Goal: Information Seeking & Learning: Learn about a topic

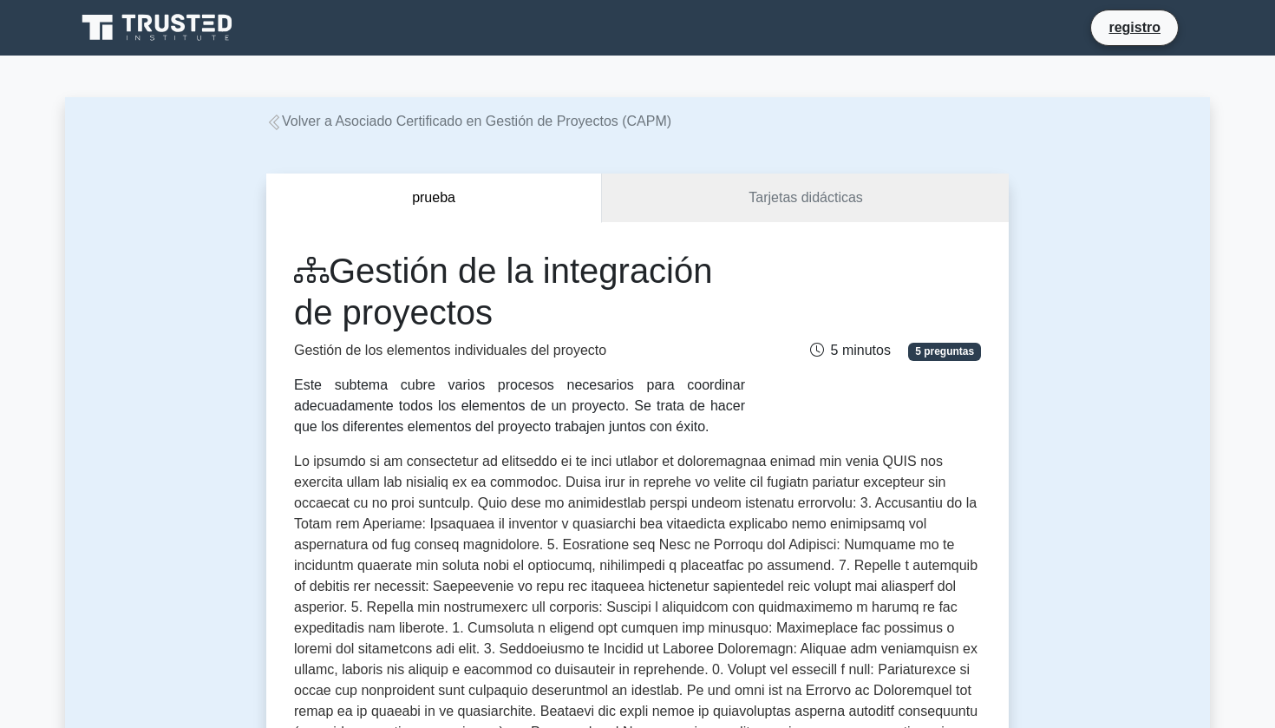
click at [277, 118] on icon at bounding box center [274, 122] width 16 height 16
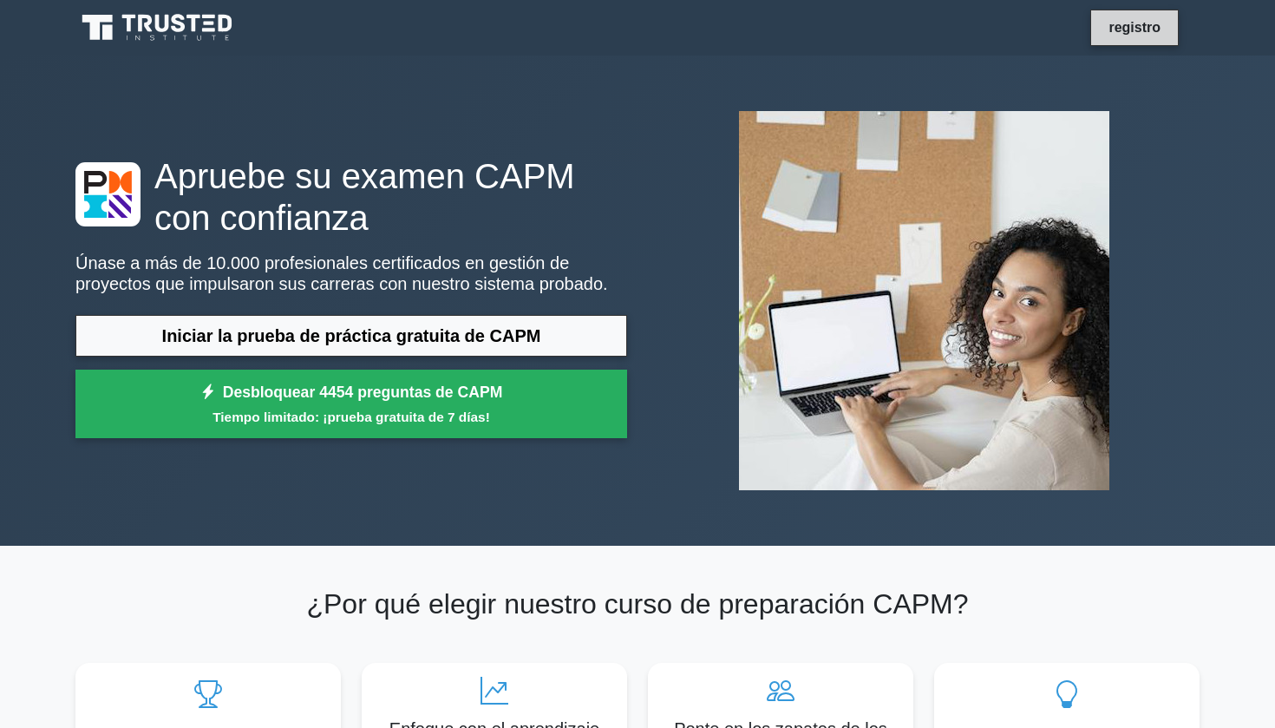
click at [1138, 30] on link "registro" at bounding box center [1134, 27] width 73 height 22
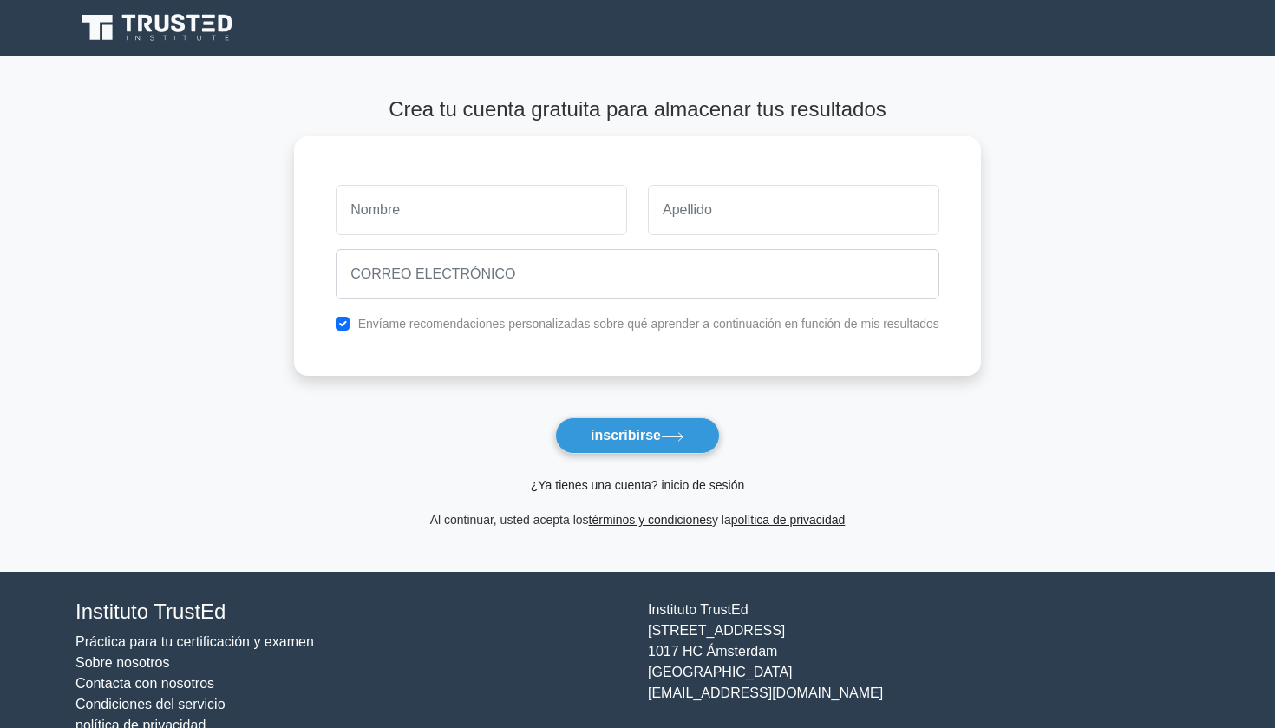
click at [635, 482] on link "¿Ya tienes una cuenta? inicio de sesión" at bounding box center [637, 485] width 213 height 14
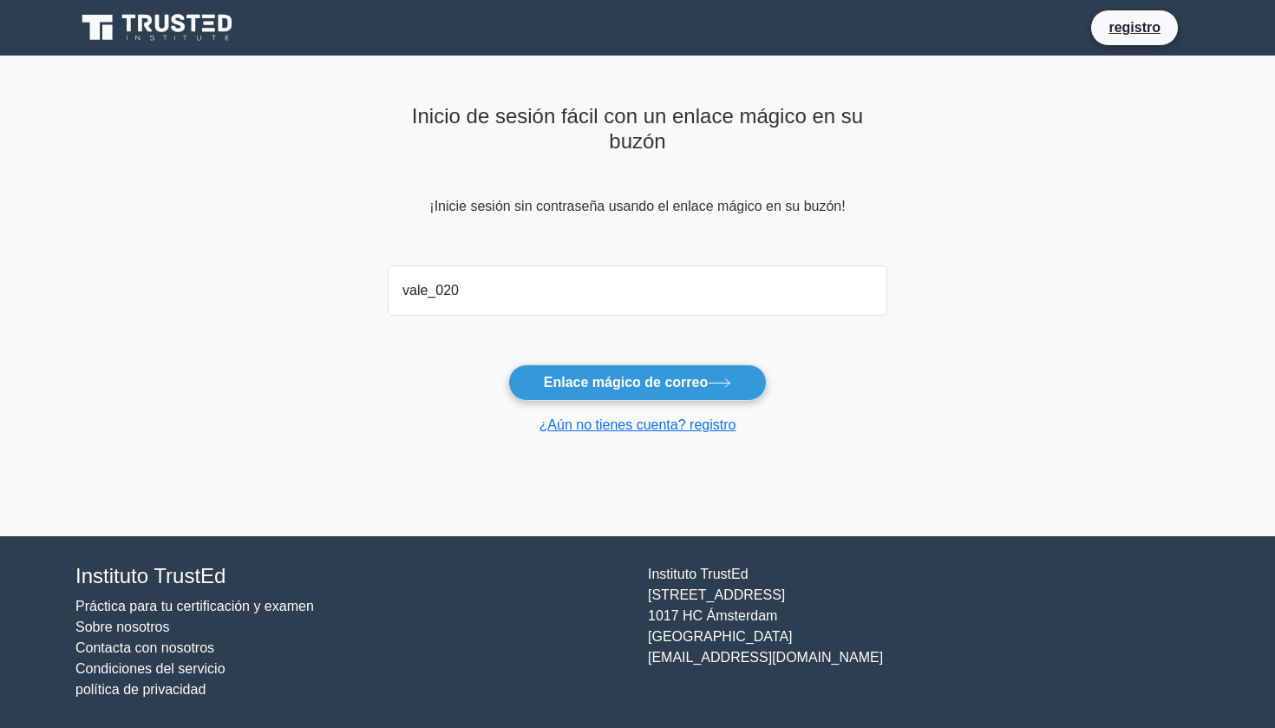
type input "vale_0209"
type input "vale"
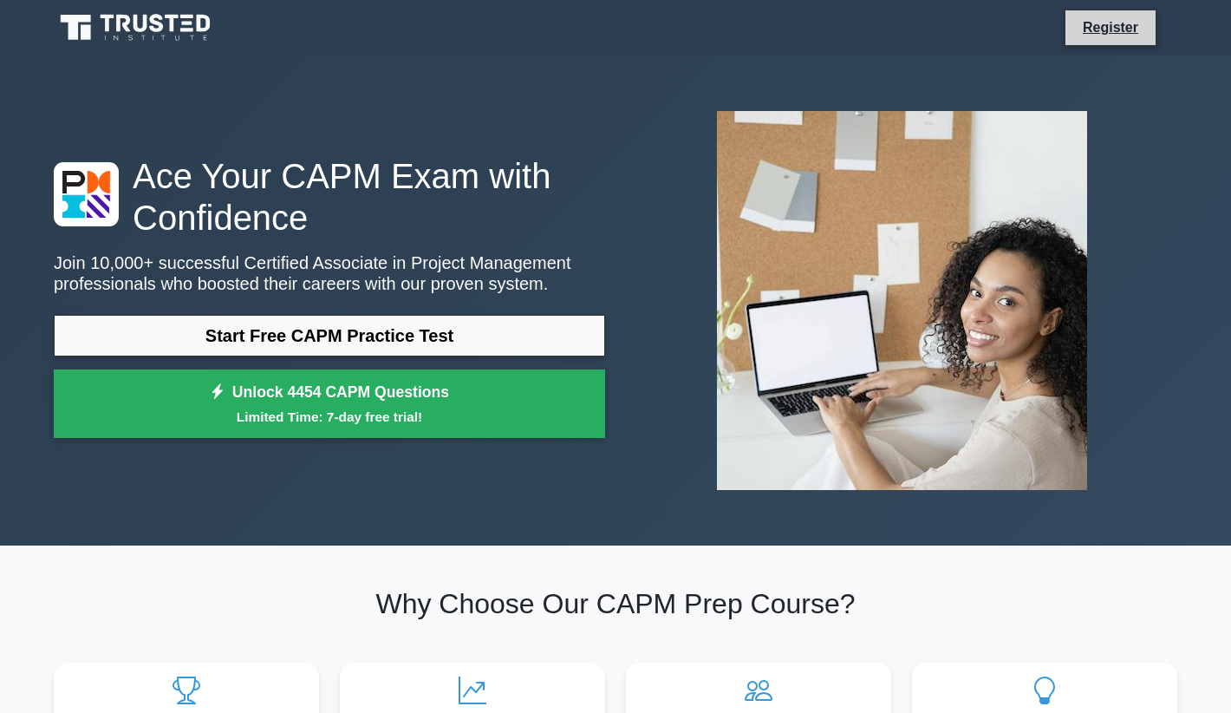
click at [1120, 42] on li "Register" at bounding box center [1111, 28] width 92 height 36
click at [1088, 29] on link "Register" at bounding box center [1111, 27] width 76 height 22
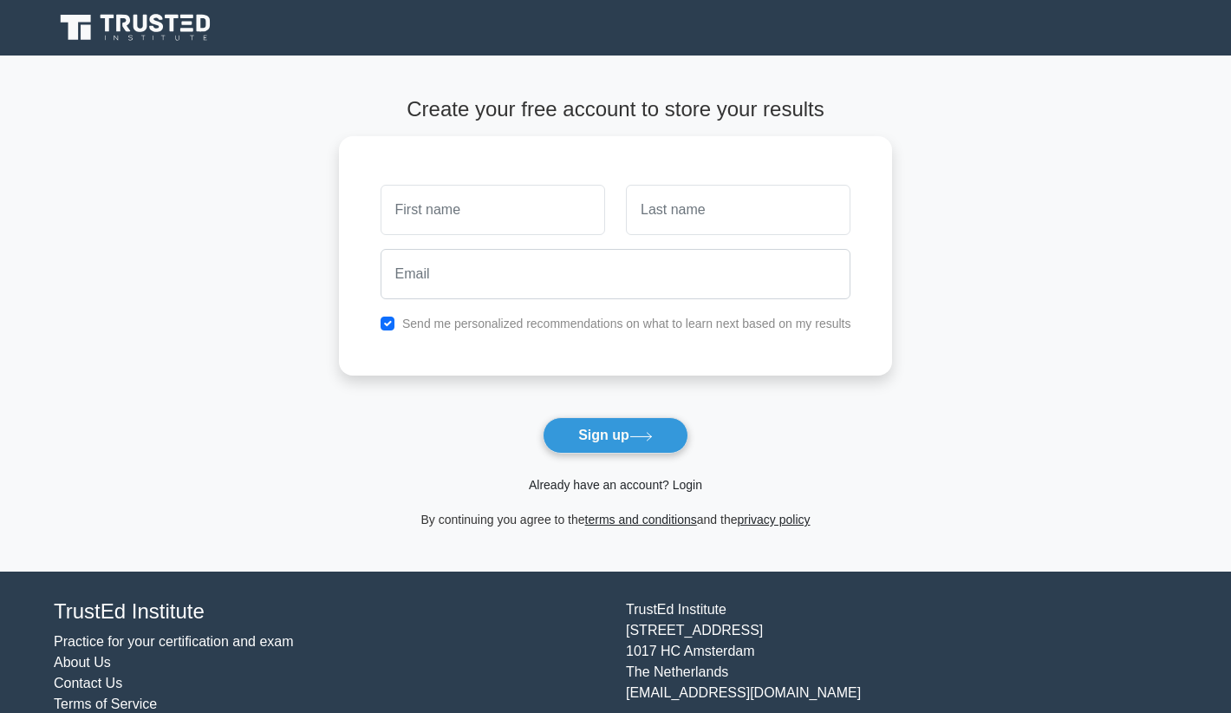
click at [606, 478] on link "Already have an account? Login" at bounding box center [615, 485] width 173 height 14
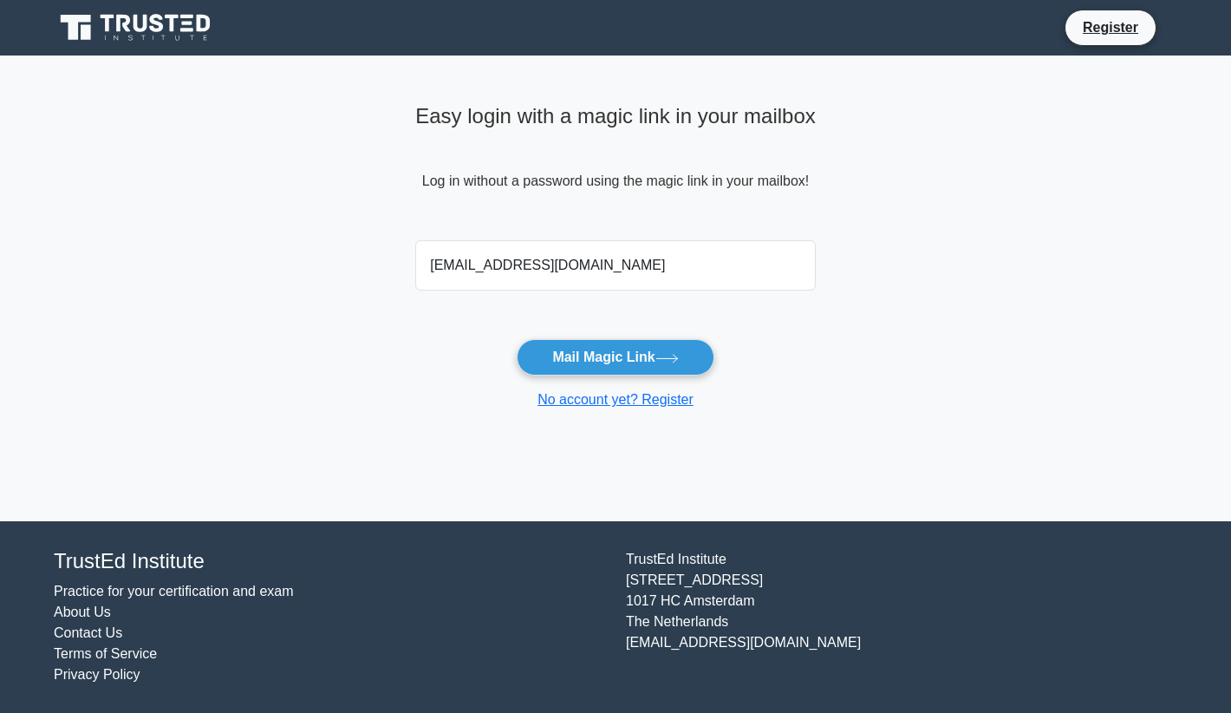
type input "vale_0209@icloud.com"
click at [615, 356] on button "Mail Magic Link" at bounding box center [615, 357] width 197 height 36
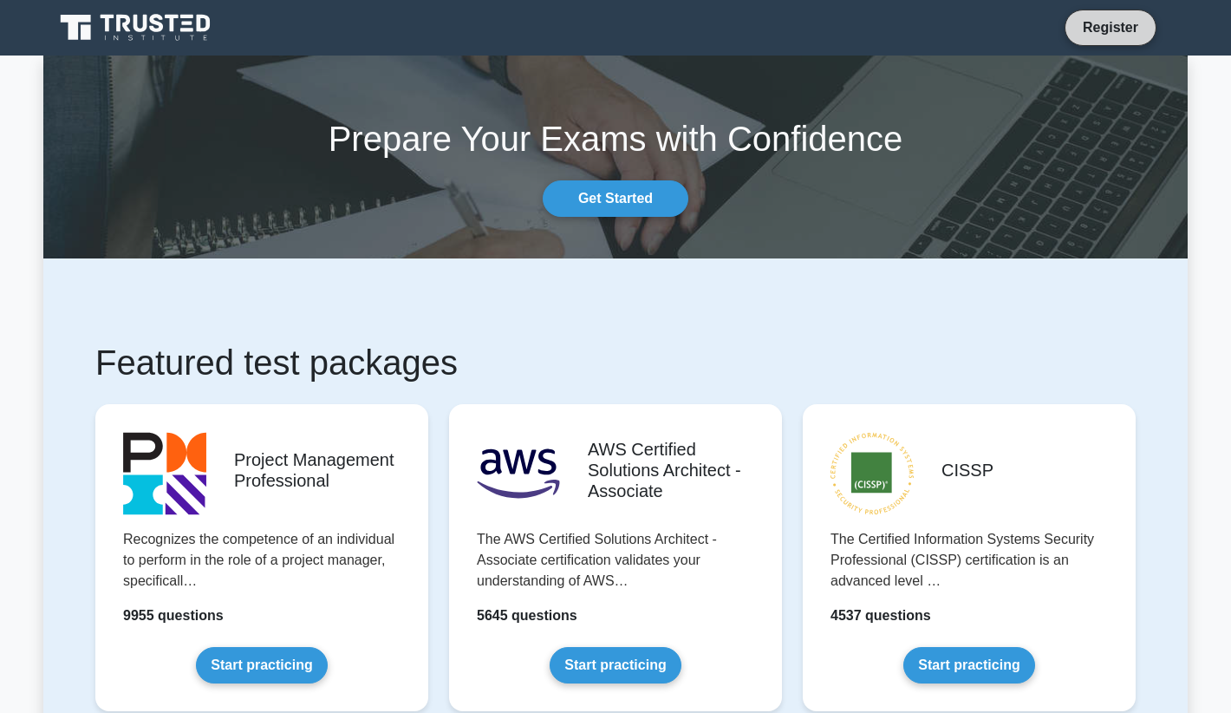
click at [1123, 23] on link "Register" at bounding box center [1111, 27] width 76 height 22
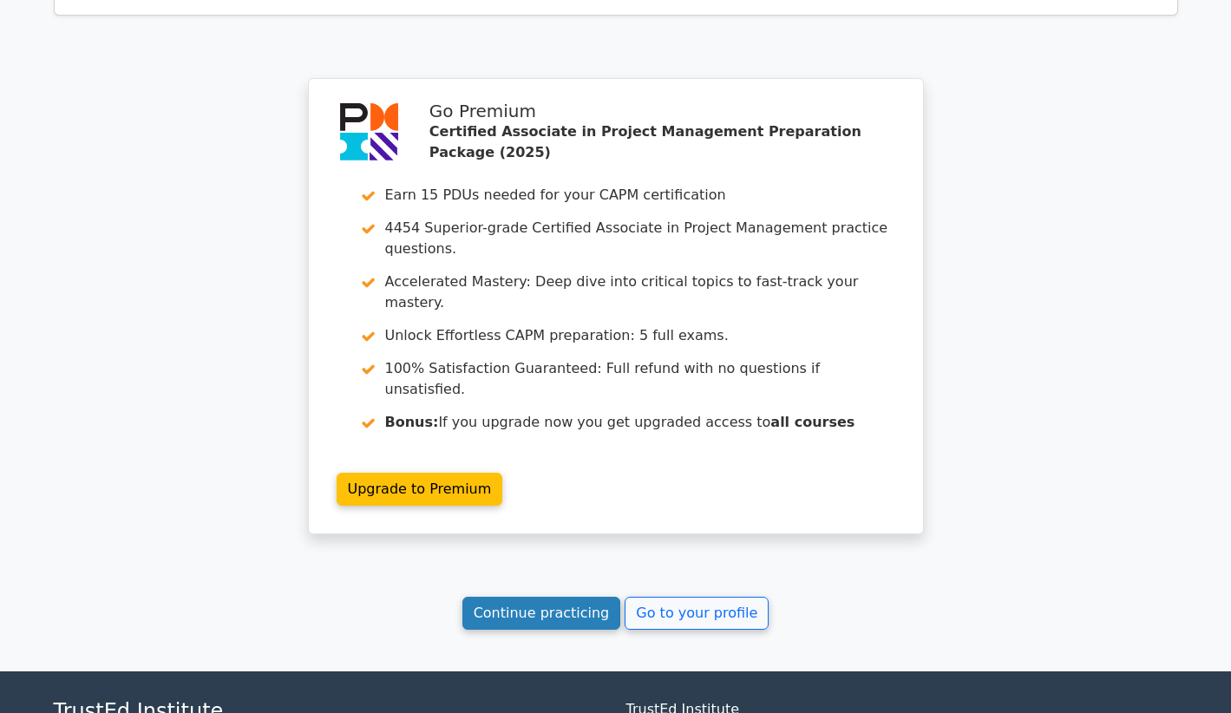
scroll to position [2668, 0]
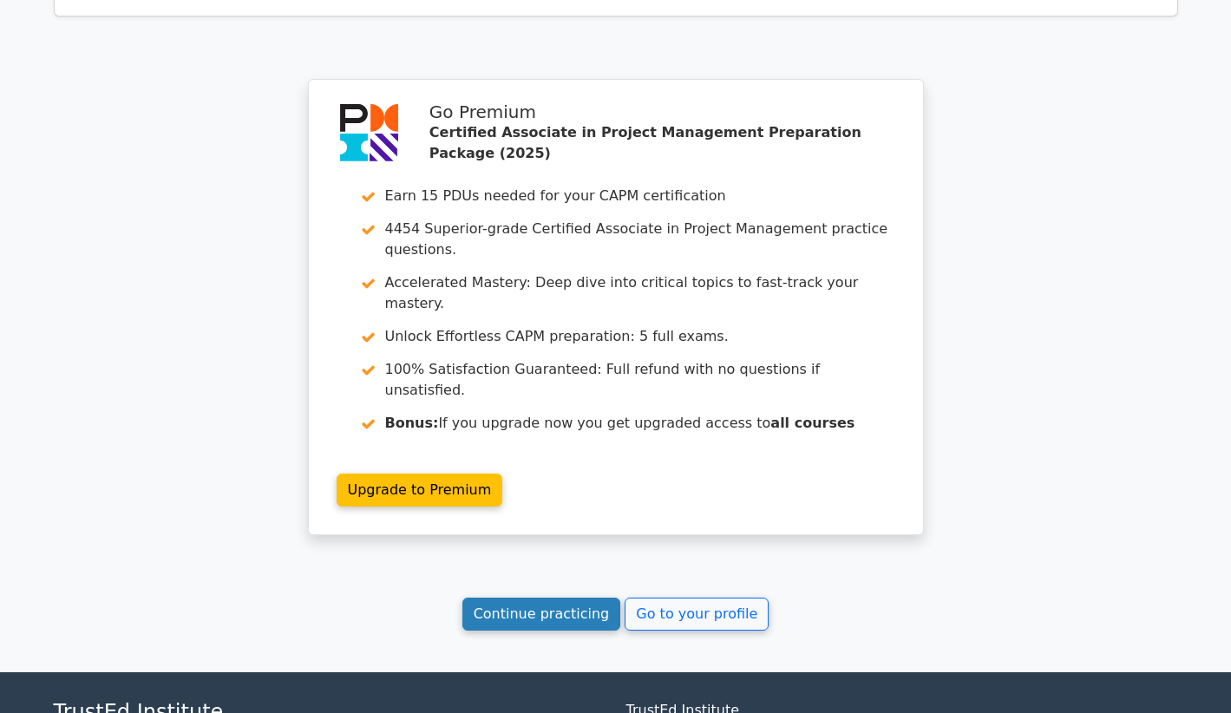
click at [577, 598] on link "Continue practicing" at bounding box center [541, 614] width 159 height 33
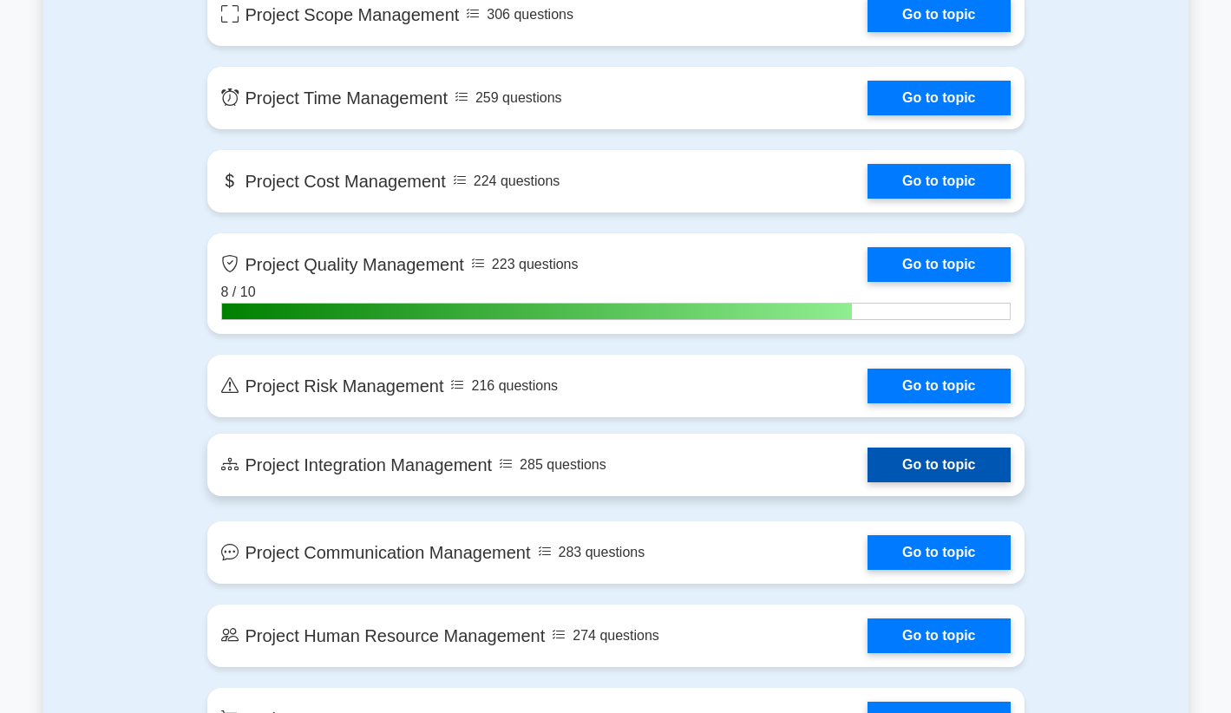
scroll to position [1355, 0]
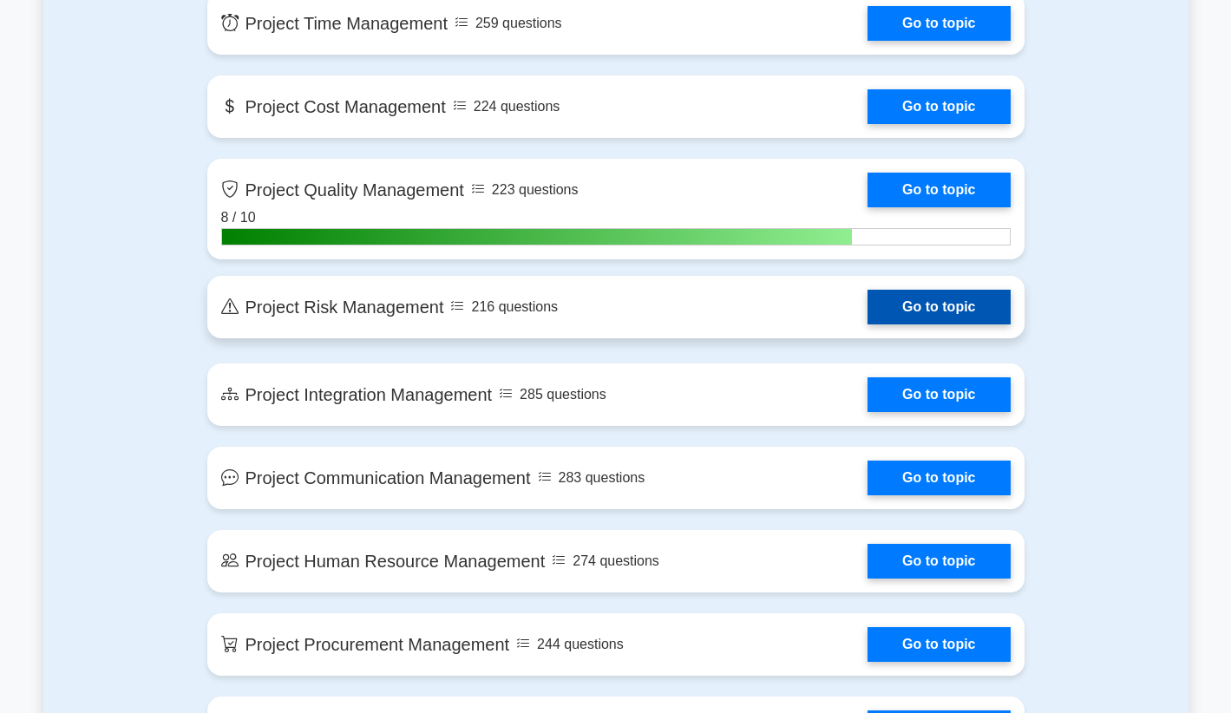
click at [867, 312] on link "Go to topic" at bounding box center [938, 307] width 142 height 35
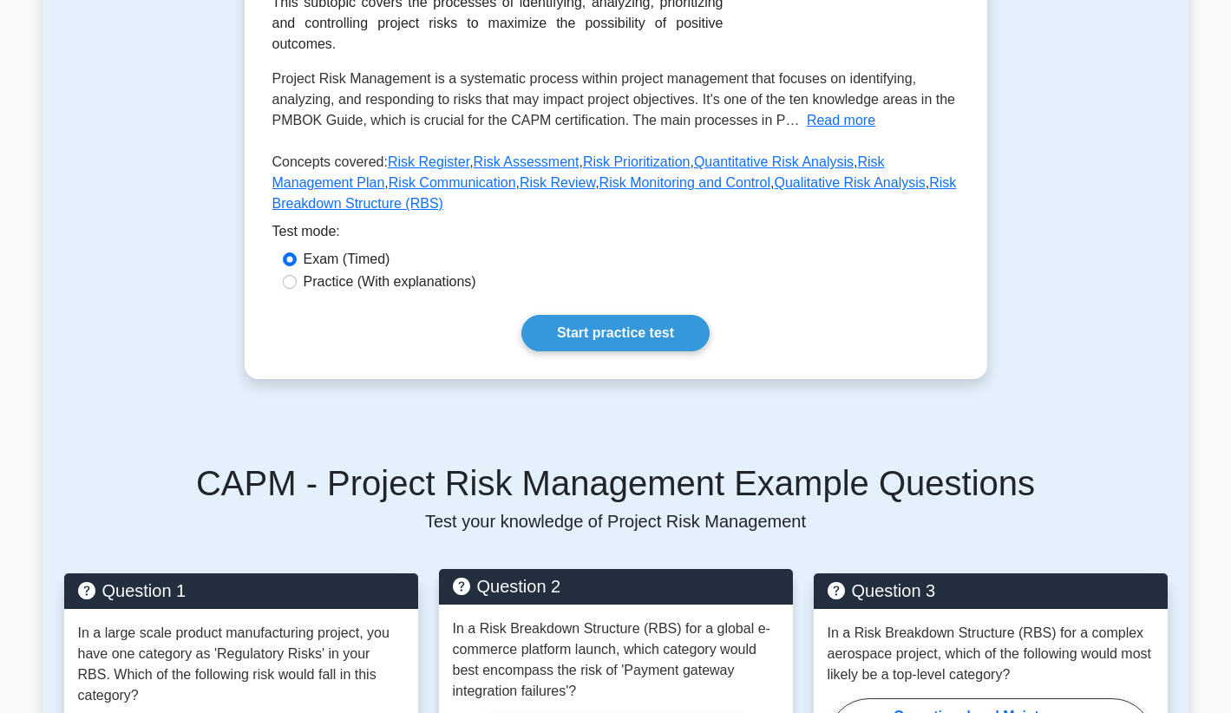
scroll to position [231, 0]
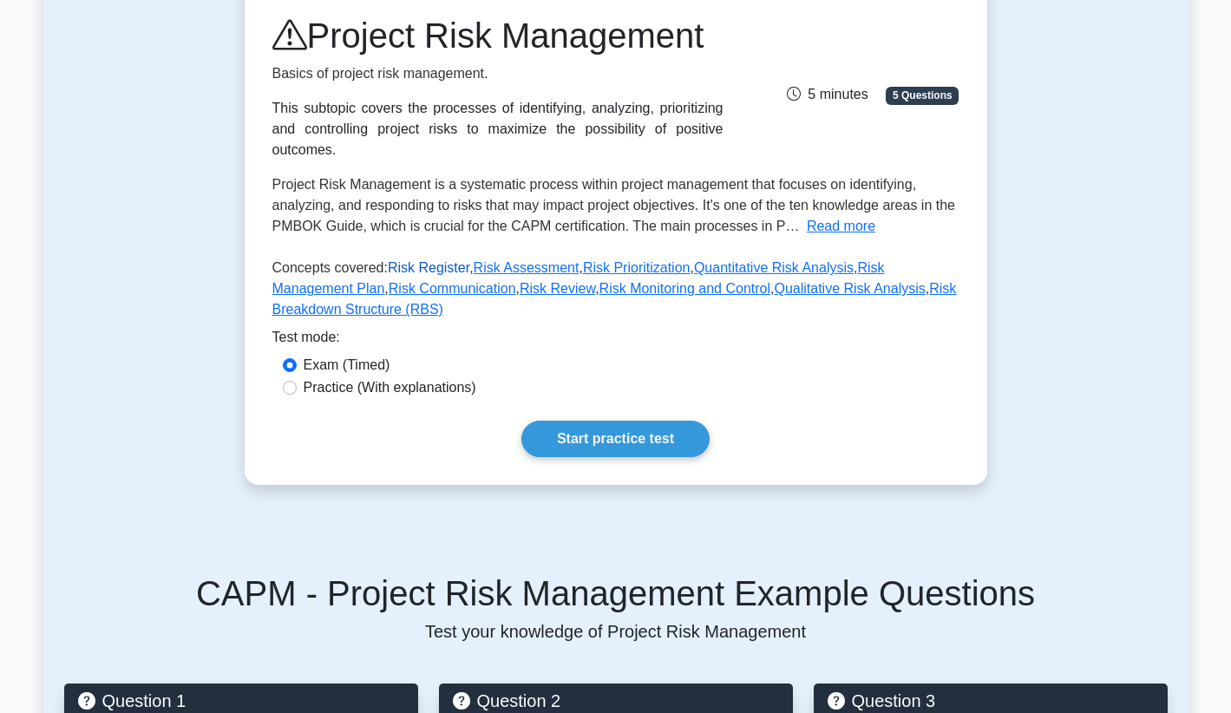
click at [459, 270] on link "Risk Register" at bounding box center [429, 267] width 82 height 15
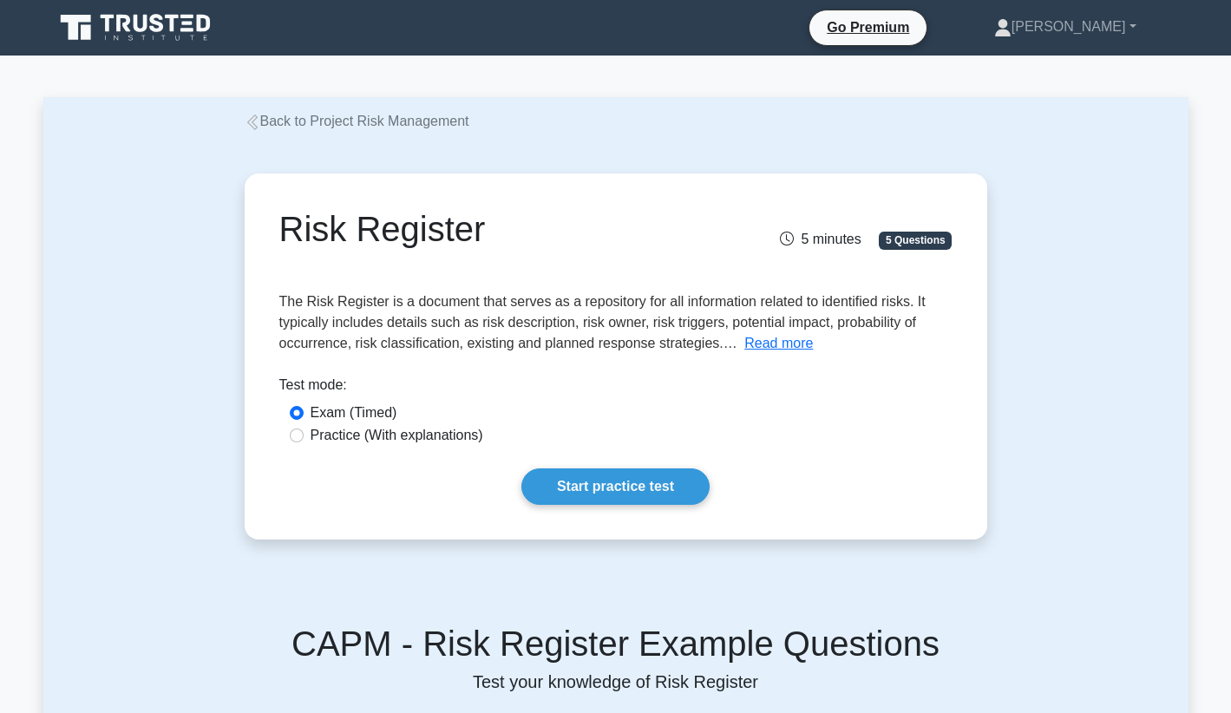
click at [293, 119] on link "Back to Project Risk Management" at bounding box center [357, 121] width 225 height 15
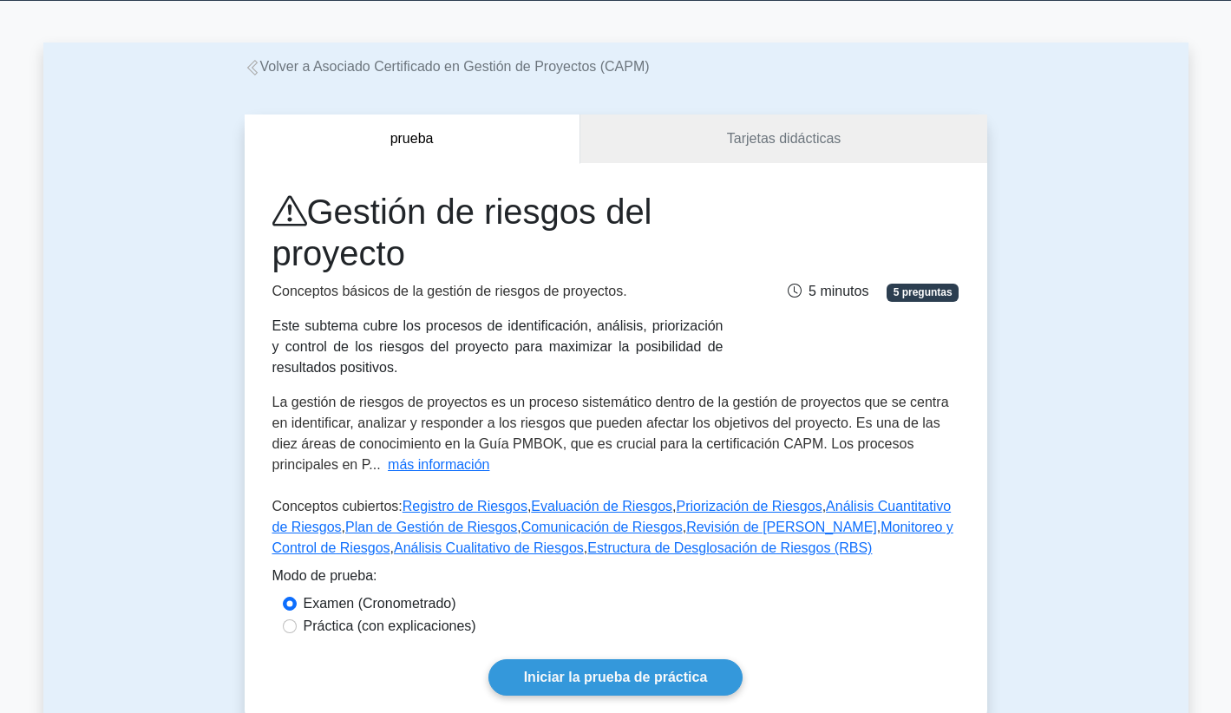
scroll to position [56, 0]
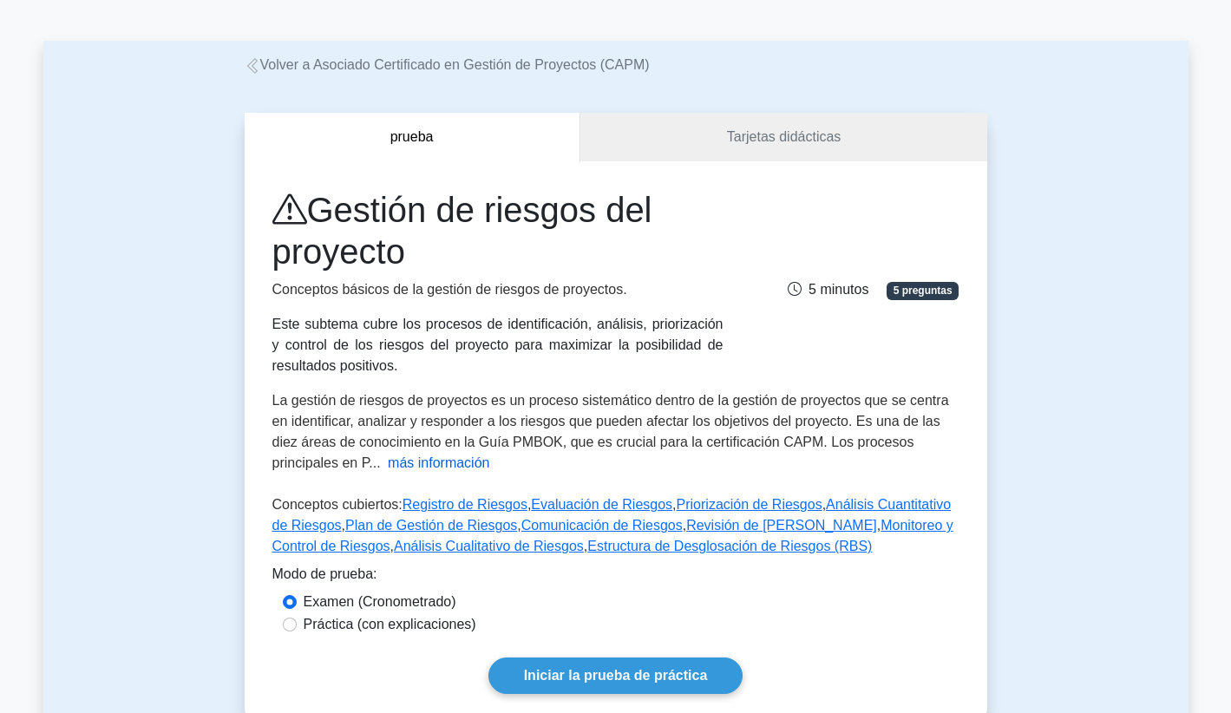
click at [459, 461] on button "más información" at bounding box center [438, 463] width 101 height 21
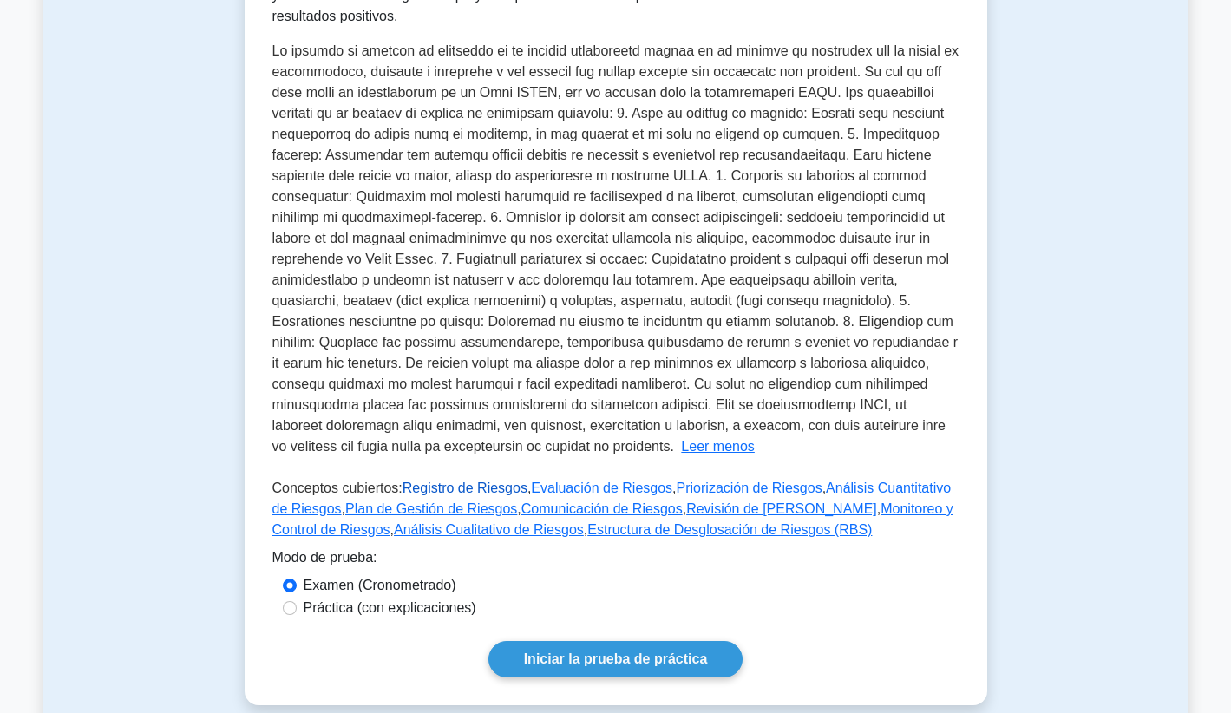
scroll to position [405, 0]
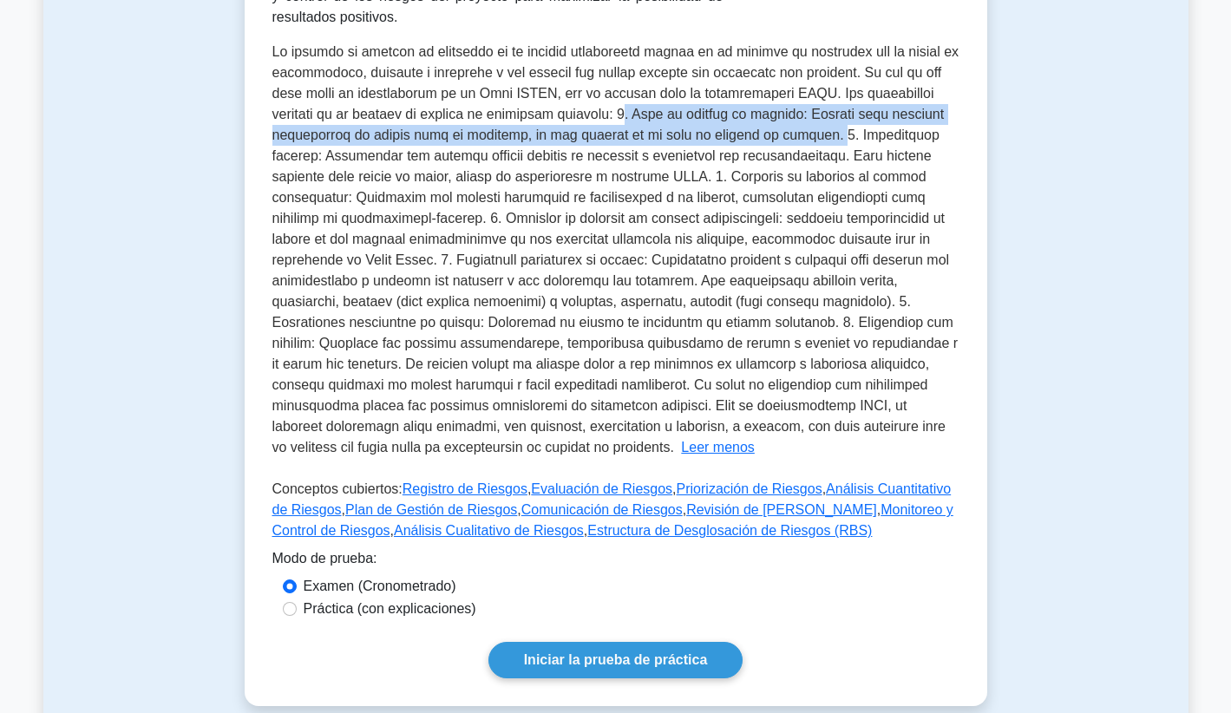
drag, startPoint x: 627, startPoint y: 112, endPoint x: 807, endPoint y: 134, distance: 180.9
click at [807, 134] on span at bounding box center [615, 249] width 687 height 410
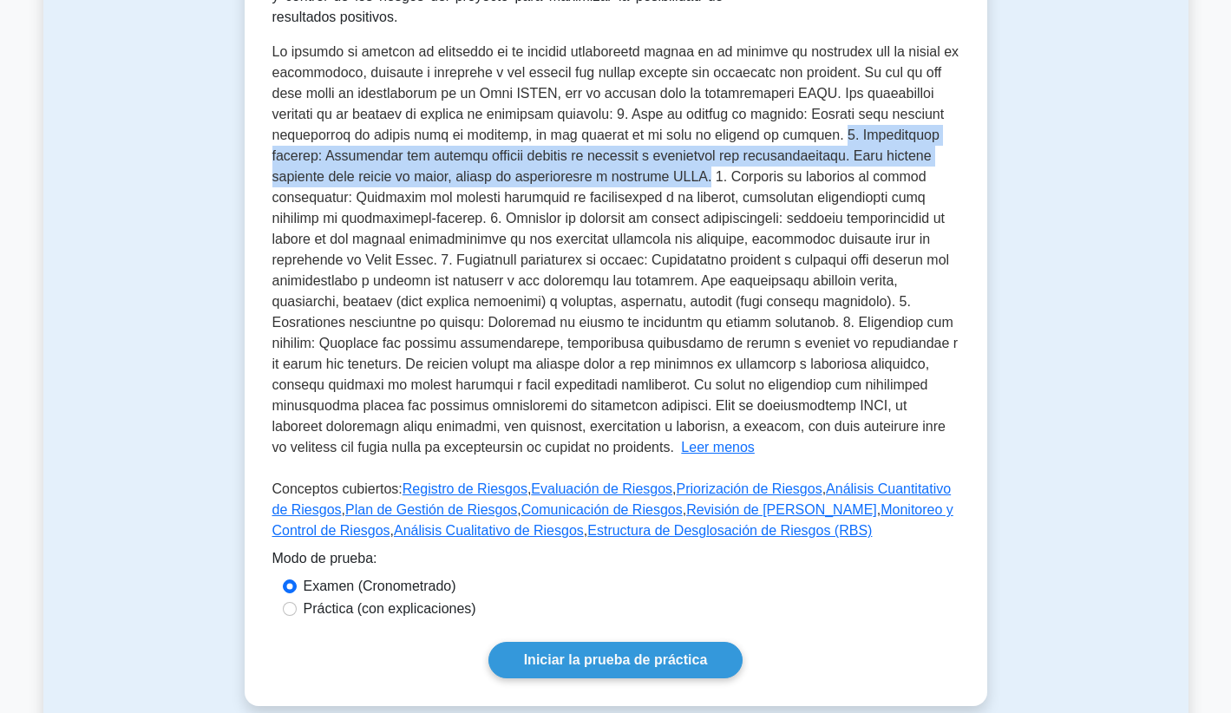
drag, startPoint x: 807, startPoint y: 134, endPoint x: 592, endPoint y: 176, distance: 219.1
click at [592, 176] on span at bounding box center [615, 249] width 687 height 410
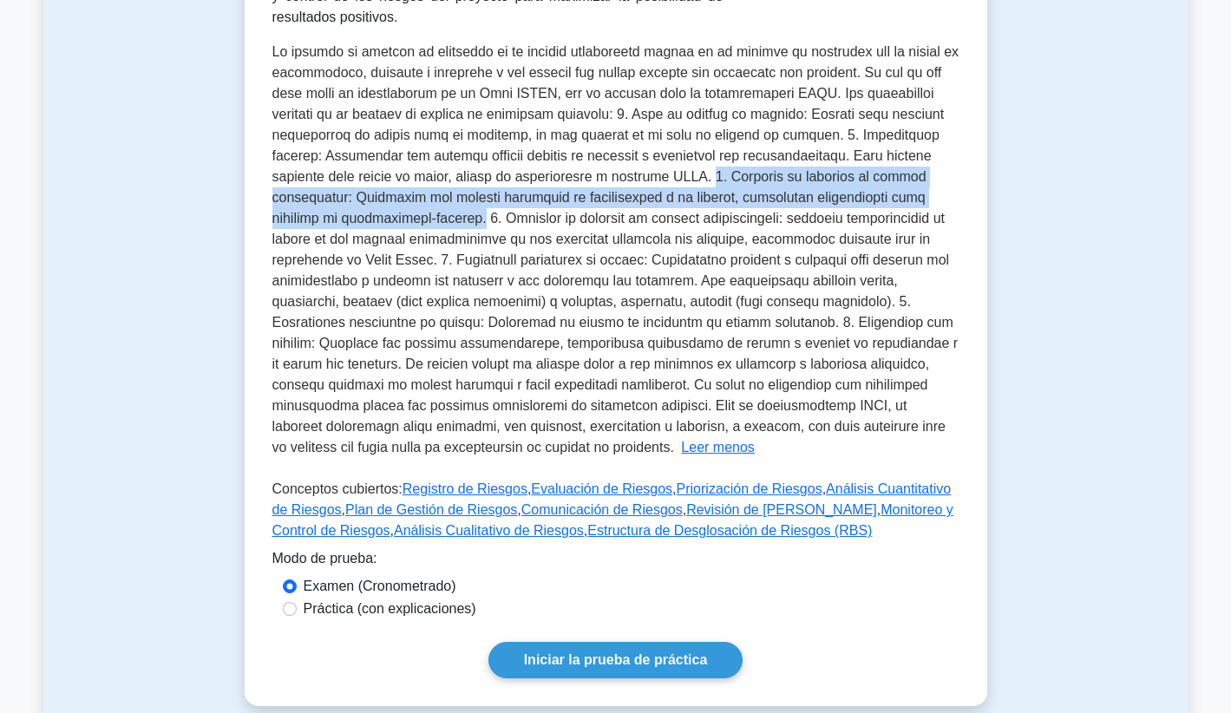
drag, startPoint x: 598, startPoint y: 179, endPoint x: 965, endPoint y: 189, distance: 367.9
click at [965, 192] on div "Gestión de riesgos del proyecto Conceptos básicos de la gestión de riesgos de p…" at bounding box center [616, 259] width 742 height 893
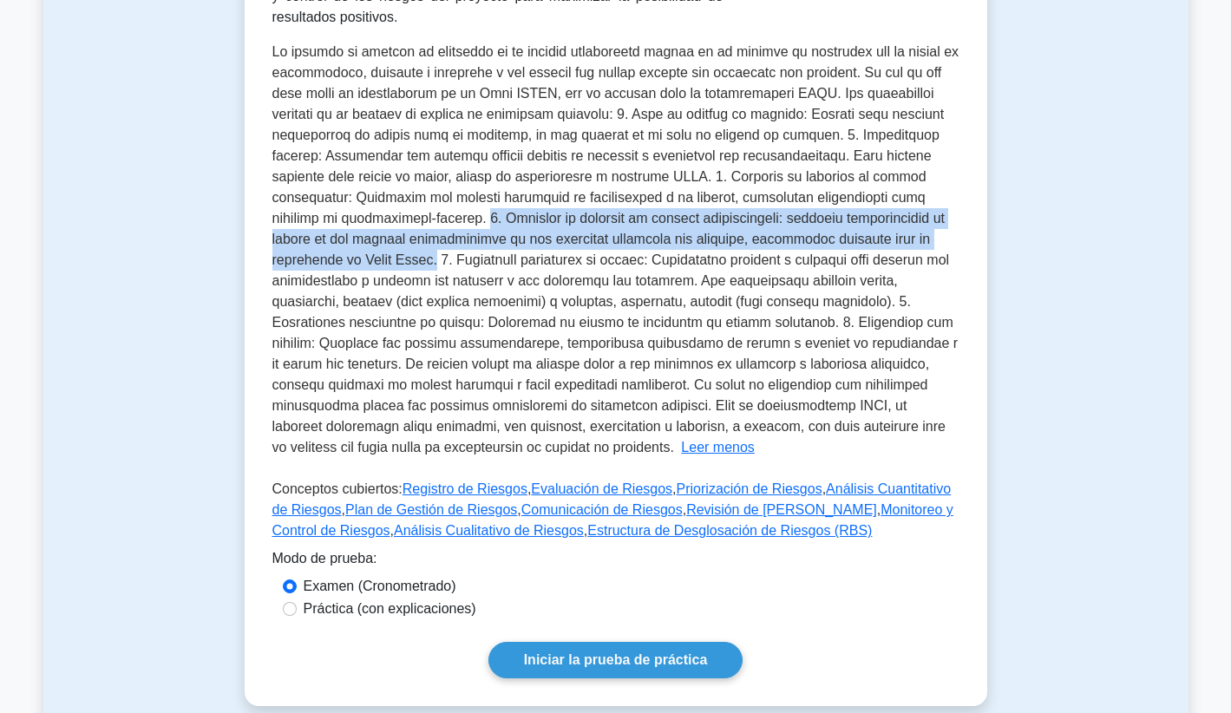
drag, startPoint x: 274, startPoint y: 220, endPoint x: 830, endPoint y: 235, distance: 556.1
click at [830, 235] on span at bounding box center [615, 249] width 687 height 410
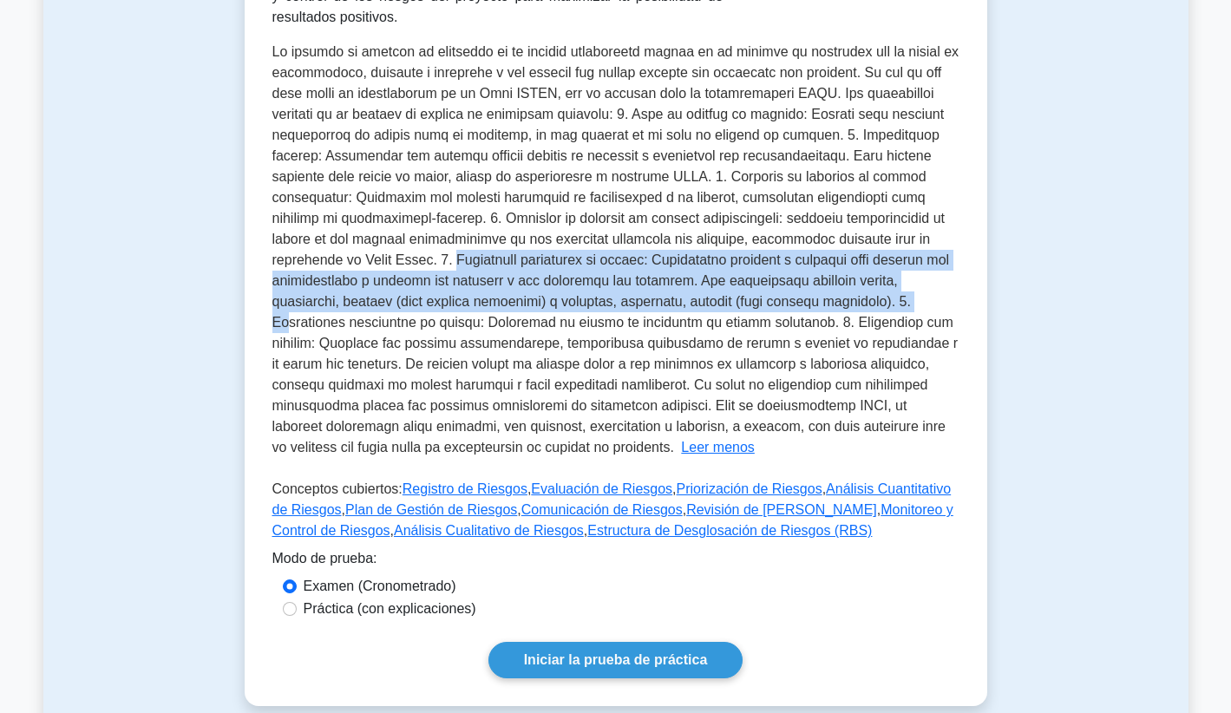
drag, startPoint x: 852, startPoint y: 238, endPoint x: 573, endPoint y: 299, distance: 285.8
click at [574, 300] on span at bounding box center [615, 249] width 687 height 410
click at [550, 302] on span at bounding box center [615, 249] width 687 height 410
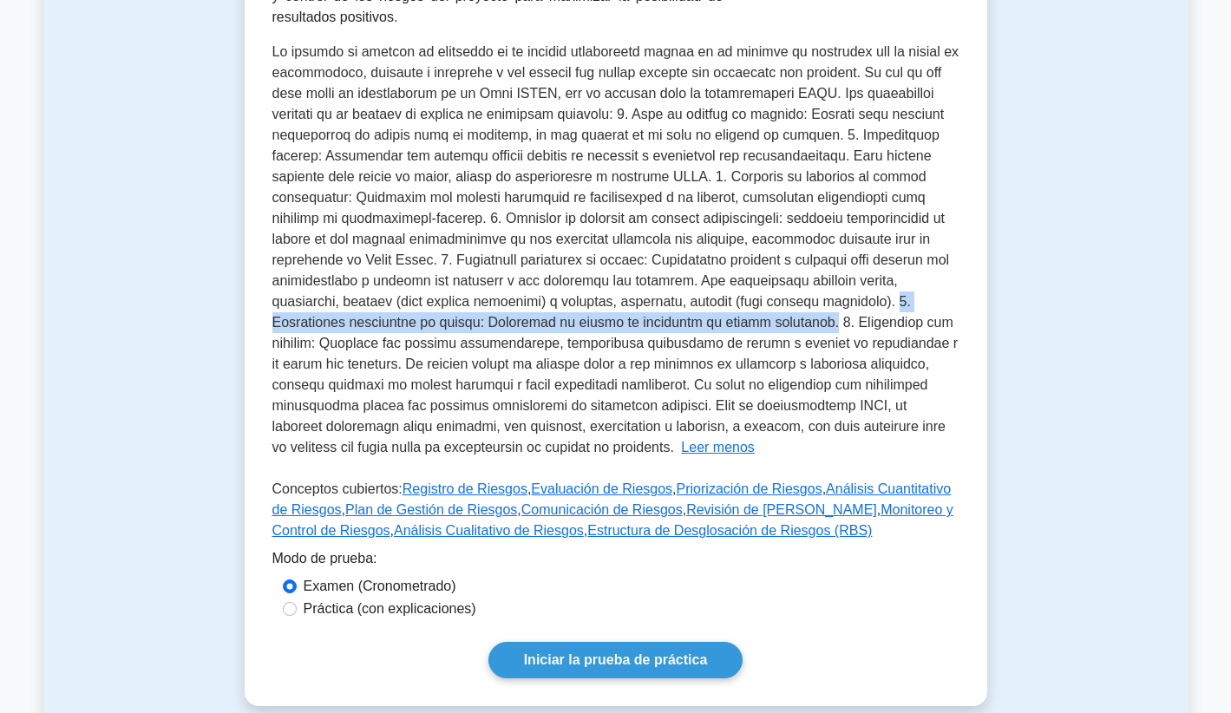
drag, startPoint x: 539, startPoint y: 302, endPoint x: 461, endPoint y: 313, distance: 78.9
click at [461, 313] on div "La gestión de riesgos de proyectos es un proceso sistemático dentro de la gesti…" at bounding box center [615, 250] width 687 height 416
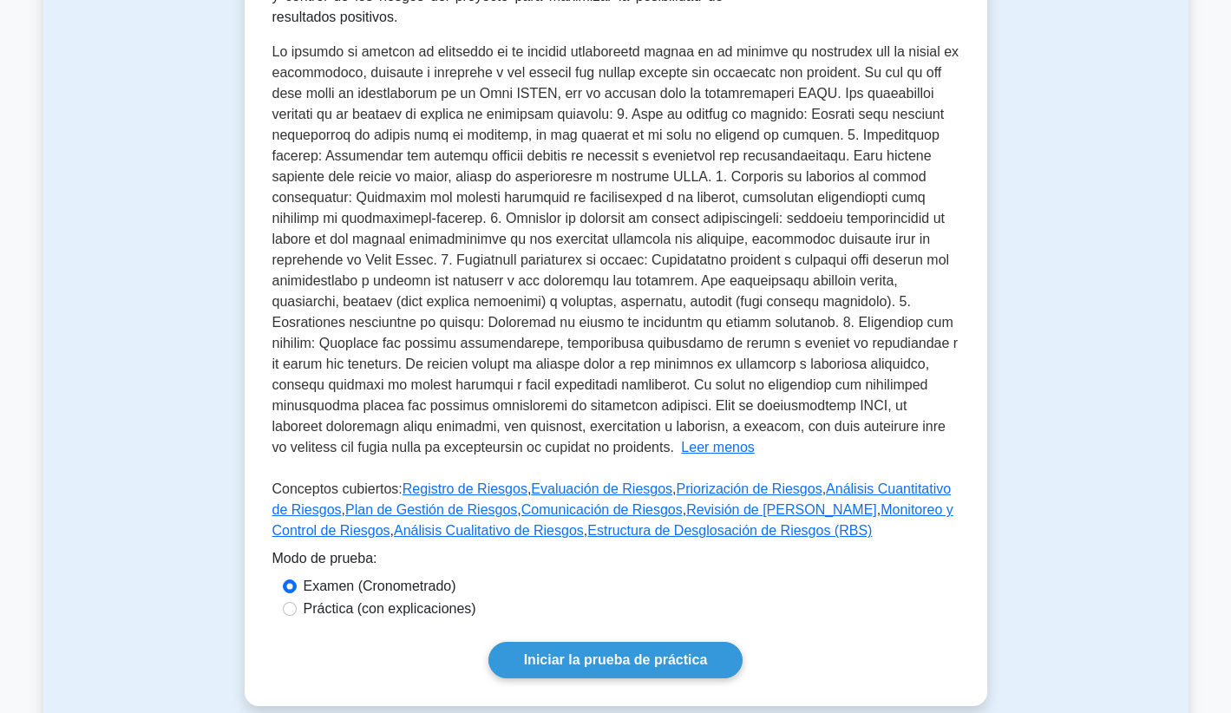
click at [466, 315] on span at bounding box center [615, 249] width 687 height 410
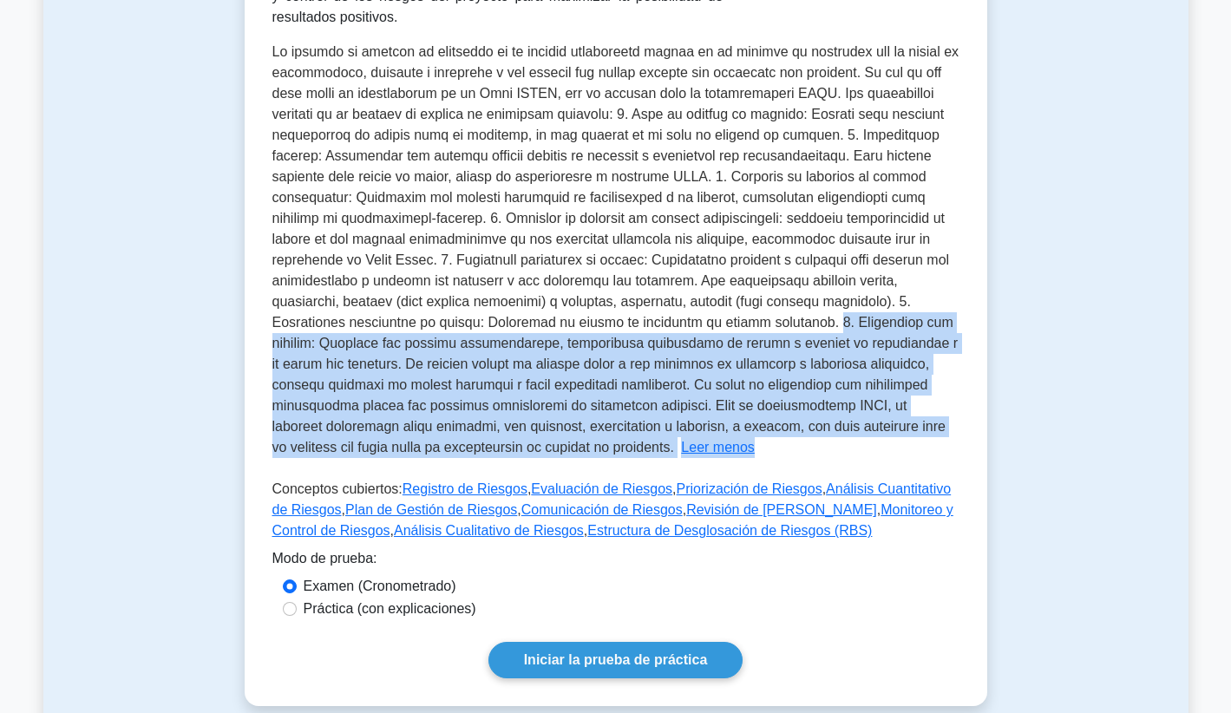
drag, startPoint x: 467, startPoint y: 321, endPoint x: 477, endPoint y: 467, distance: 146.0
click at [477, 467] on div "Gestión de riesgos del proyecto Conceptos básicos de la gestión de riesgos de p…" at bounding box center [615, 194] width 687 height 708
click at [467, 483] on link "Registro de Riesgos" at bounding box center [464, 488] width 125 height 15
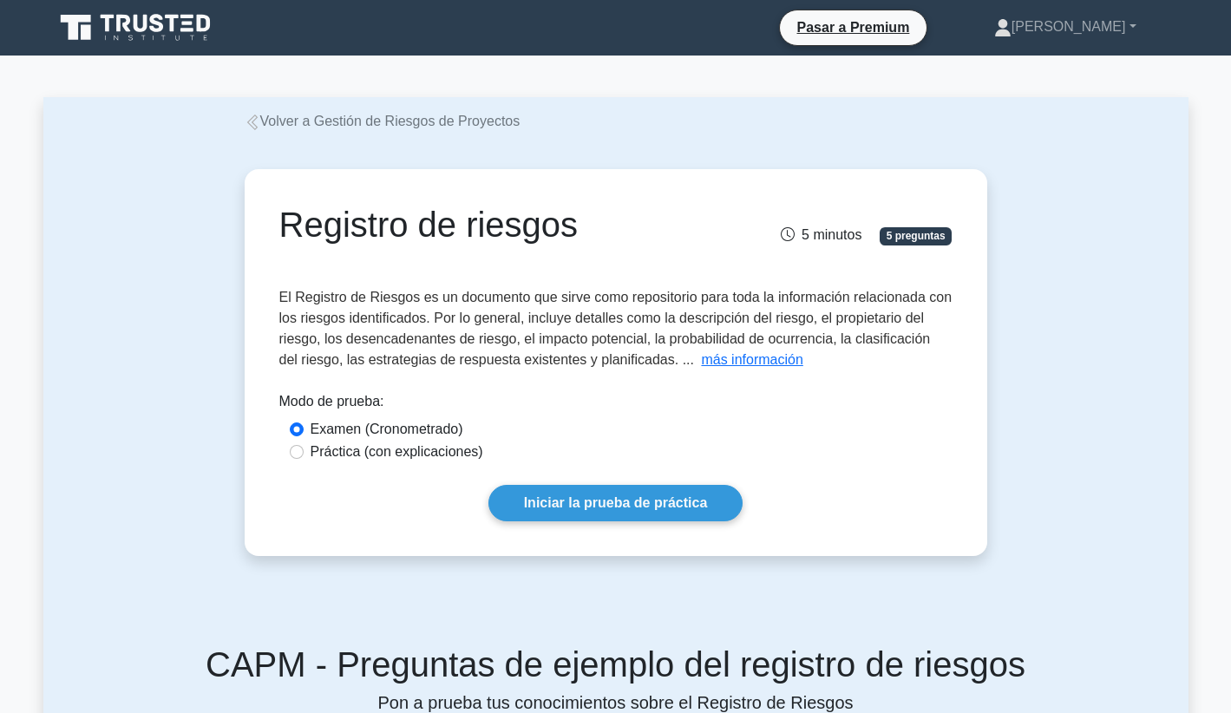
click at [730, 336] on span "El Registro de Riesgos es un documento que sirve como repositorio para toda la …" at bounding box center [615, 328] width 673 height 77
click at [728, 347] on span "El Registro de Riesgos es un documento que sirve como repositorio para toda la …" at bounding box center [615, 328] width 673 height 77
click at [728, 354] on button "más información" at bounding box center [751, 359] width 101 height 21
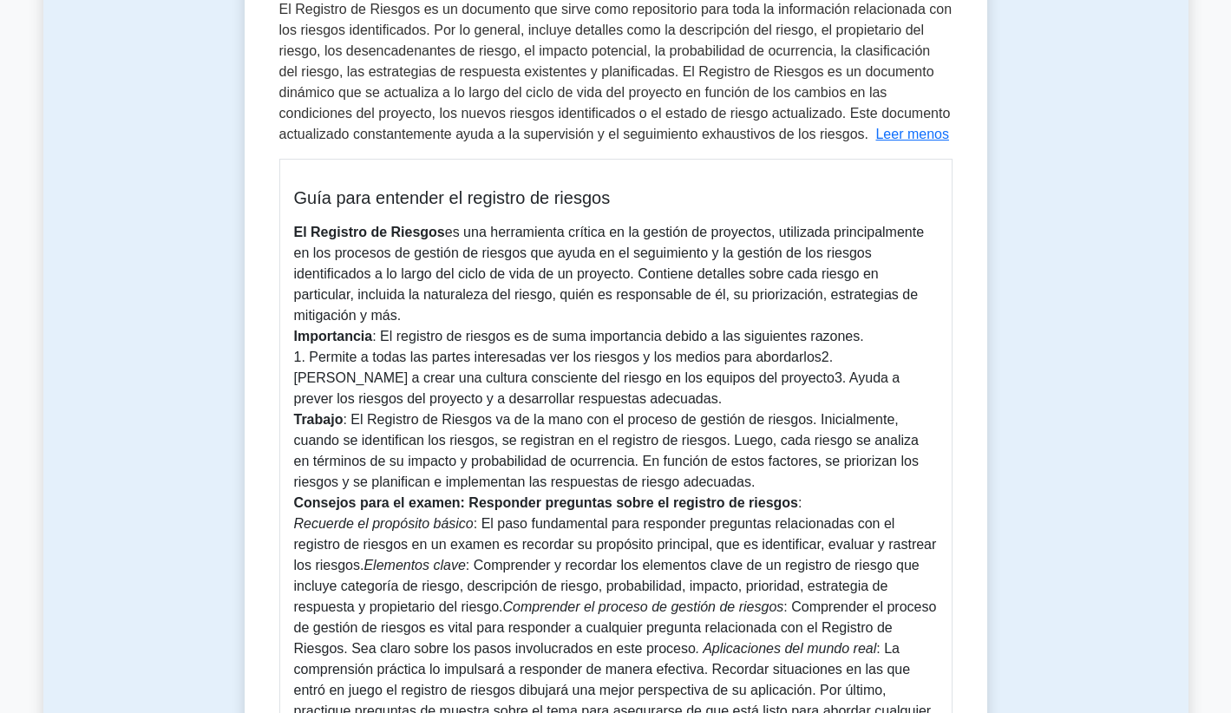
scroll to position [18, 0]
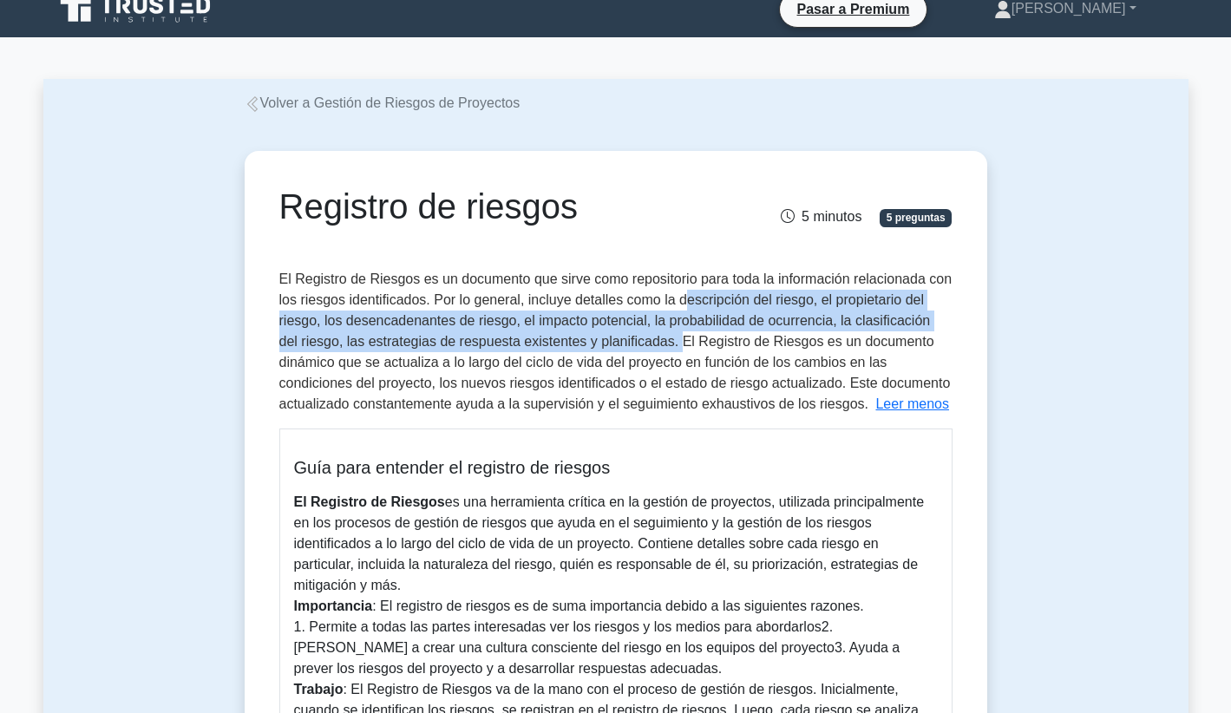
drag, startPoint x: 680, startPoint y: 302, endPoint x: 654, endPoint y: 344, distance: 49.8
click at [654, 344] on span "El Registro de Riesgos es un documento que sirve como repositorio para toda la …" at bounding box center [615, 341] width 673 height 140
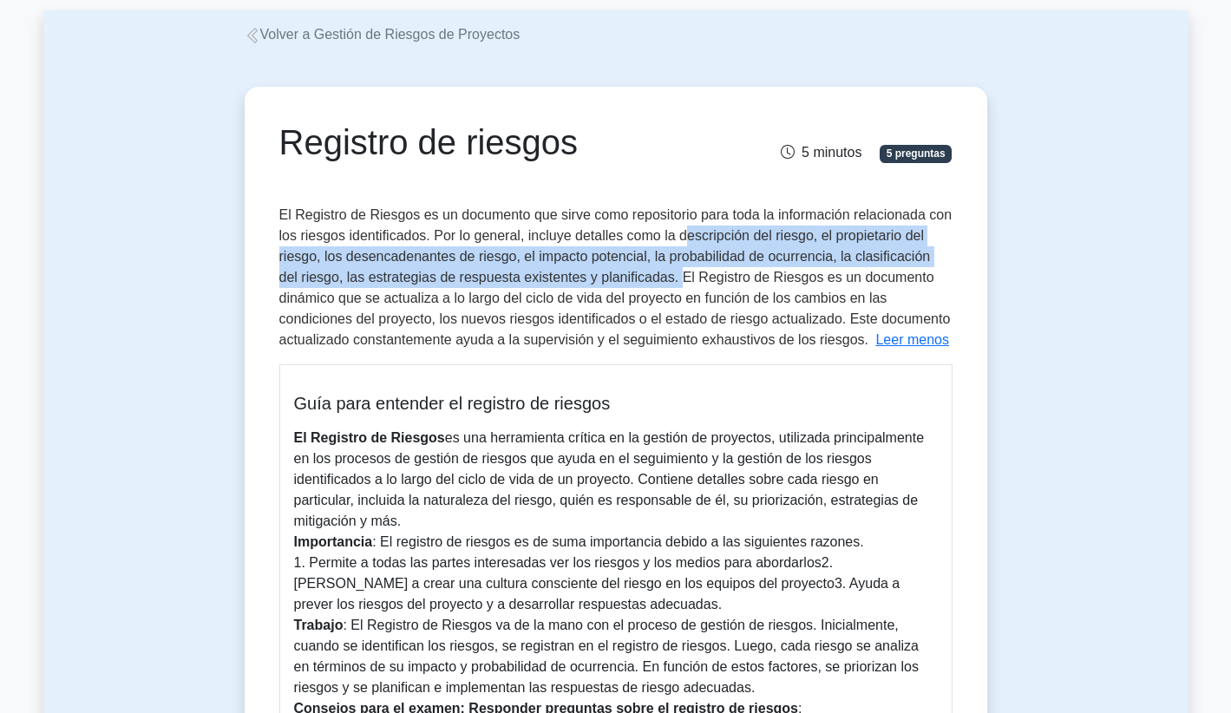
click at [453, 31] on link "Volver a Gestión de Riesgos de Proyectos" at bounding box center [383, 34] width 276 height 15
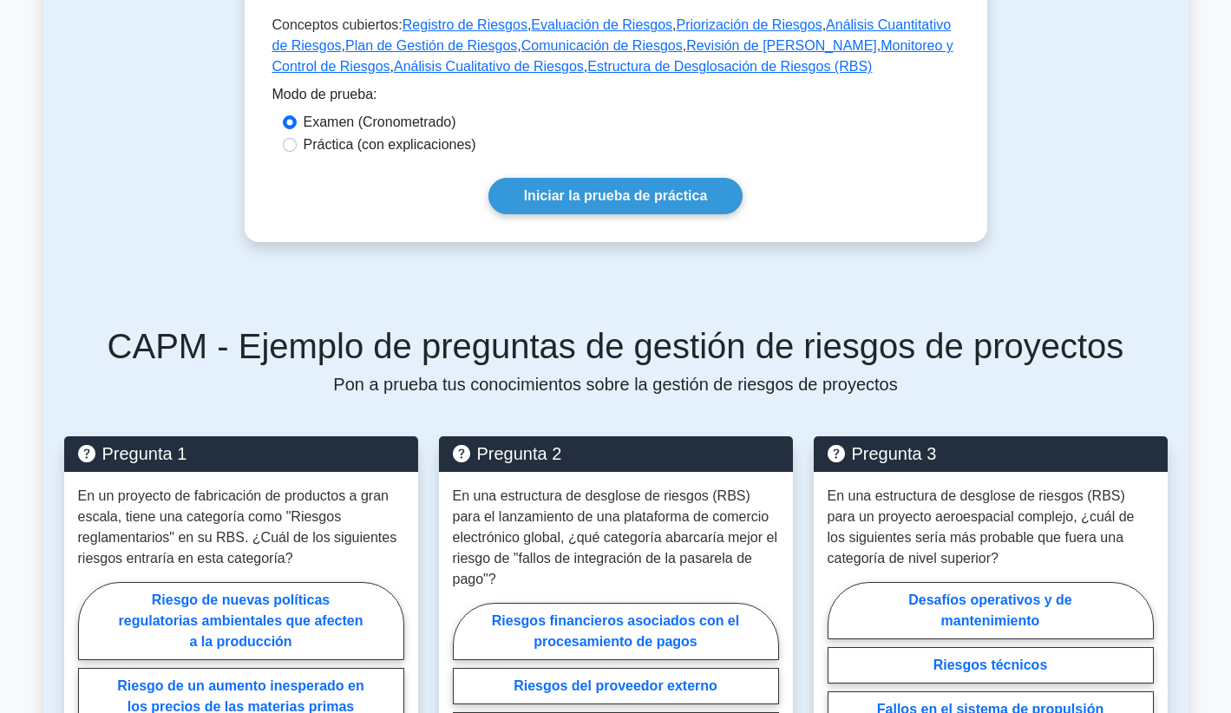
scroll to position [401, 0]
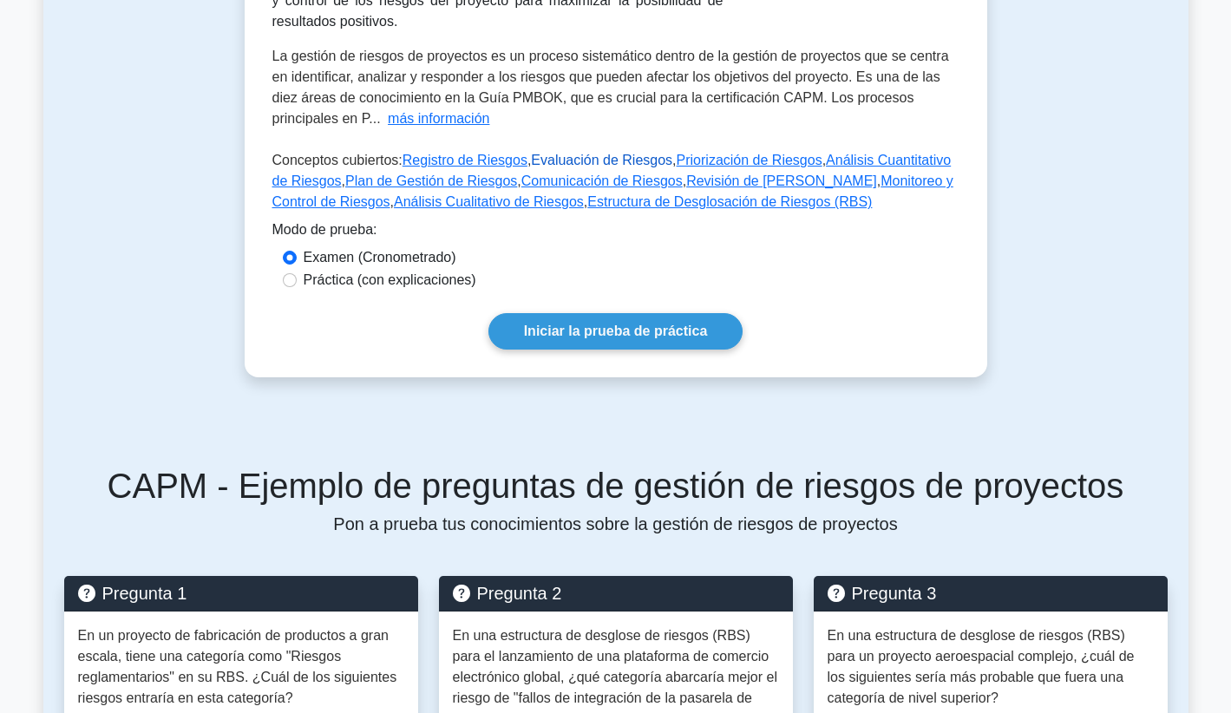
click at [589, 162] on link "Evaluación de Riesgos" at bounding box center [601, 160] width 141 height 15
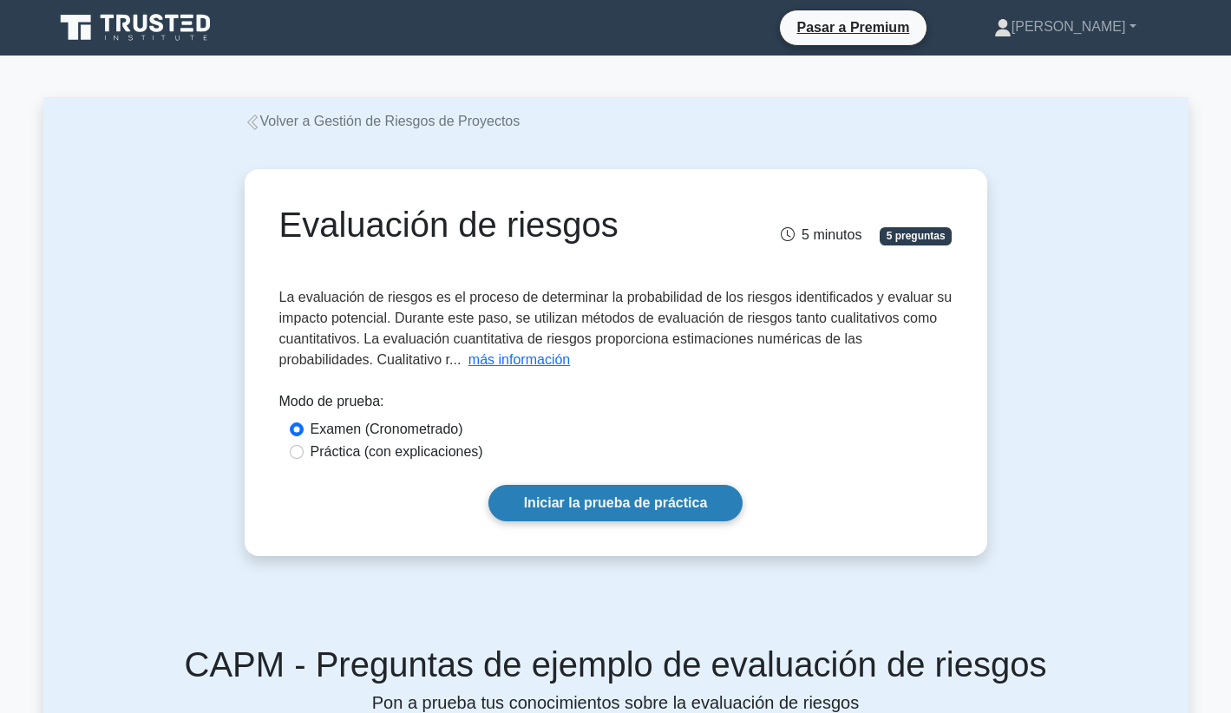
click at [581, 507] on link "Iniciar la prueba de práctica" at bounding box center [615, 503] width 255 height 36
click at [532, 363] on button "más información" at bounding box center [518, 359] width 101 height 21
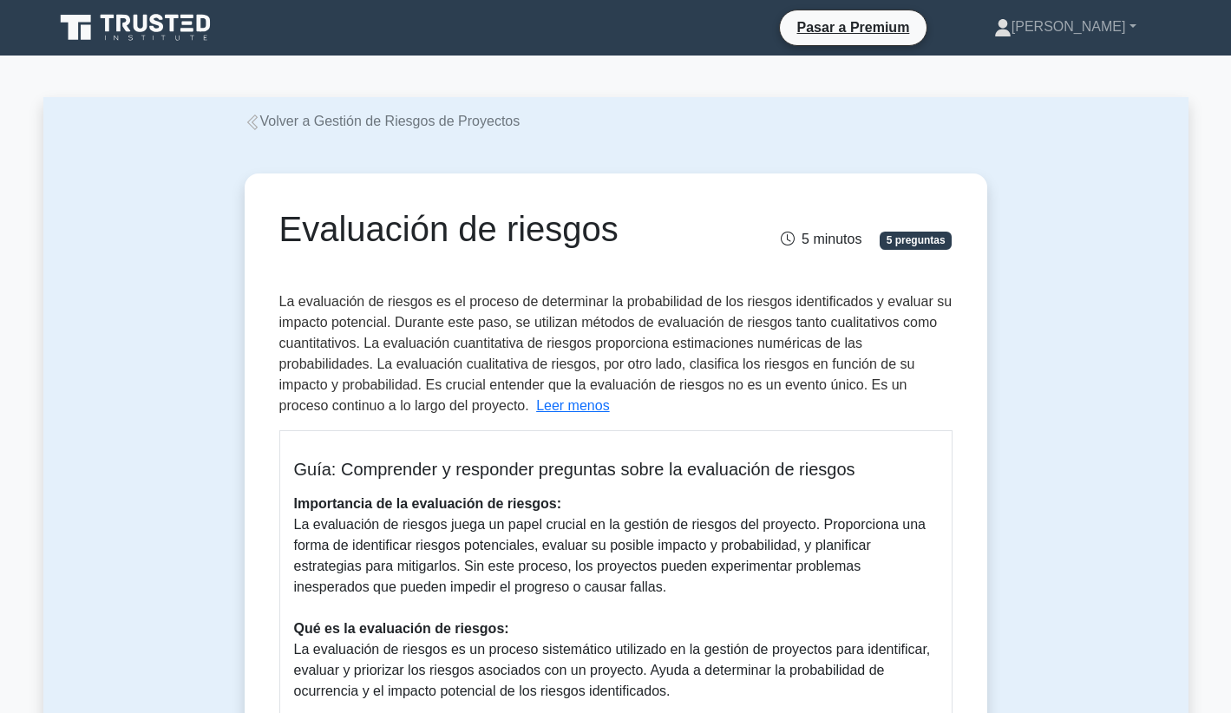
click at [401, 125] on link "Volver a Gestión de Riesgos de Proyectos" at bounding box center [383, 121] width 276 height 15
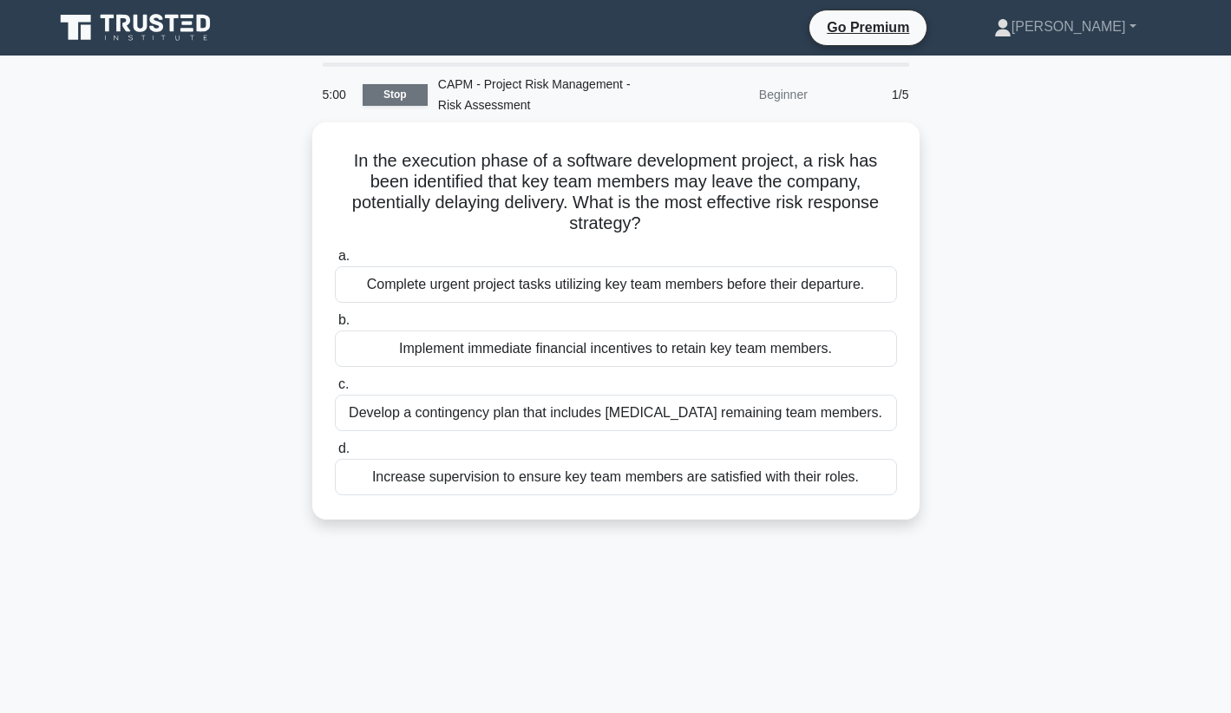
click at [401, 88] on link "Stop" at bounding box center [395, 95] width 65 height 22
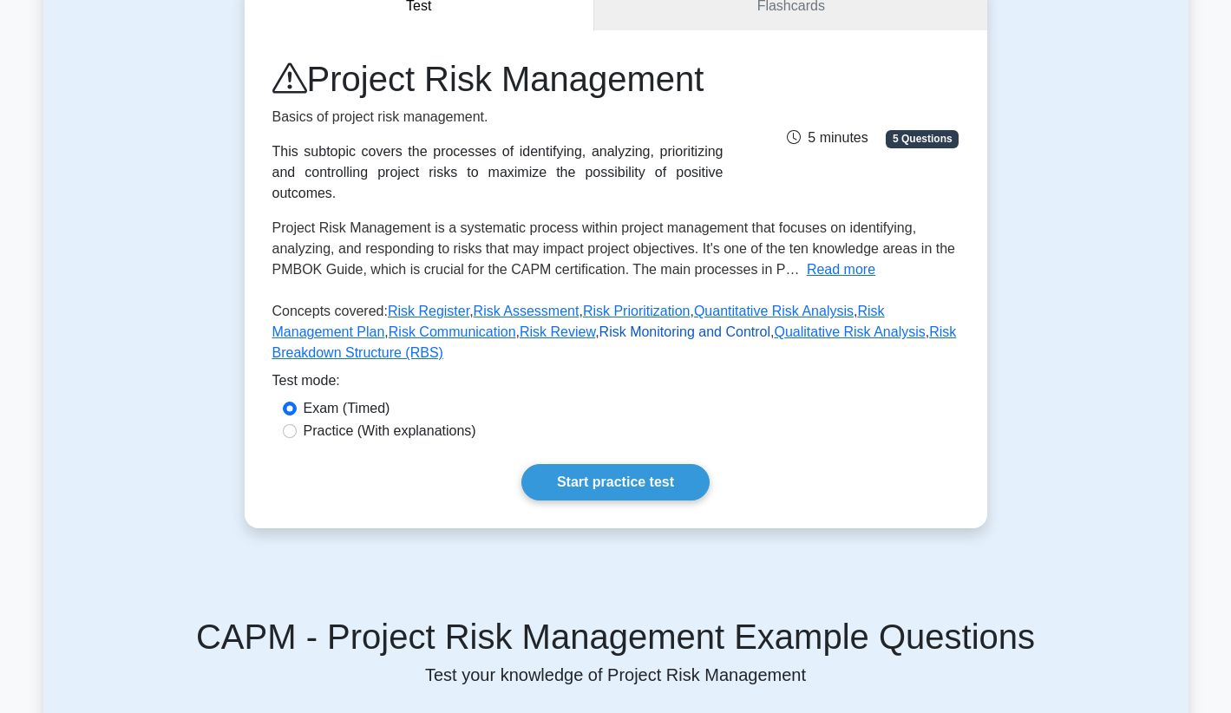
scroll to position [157, 0]
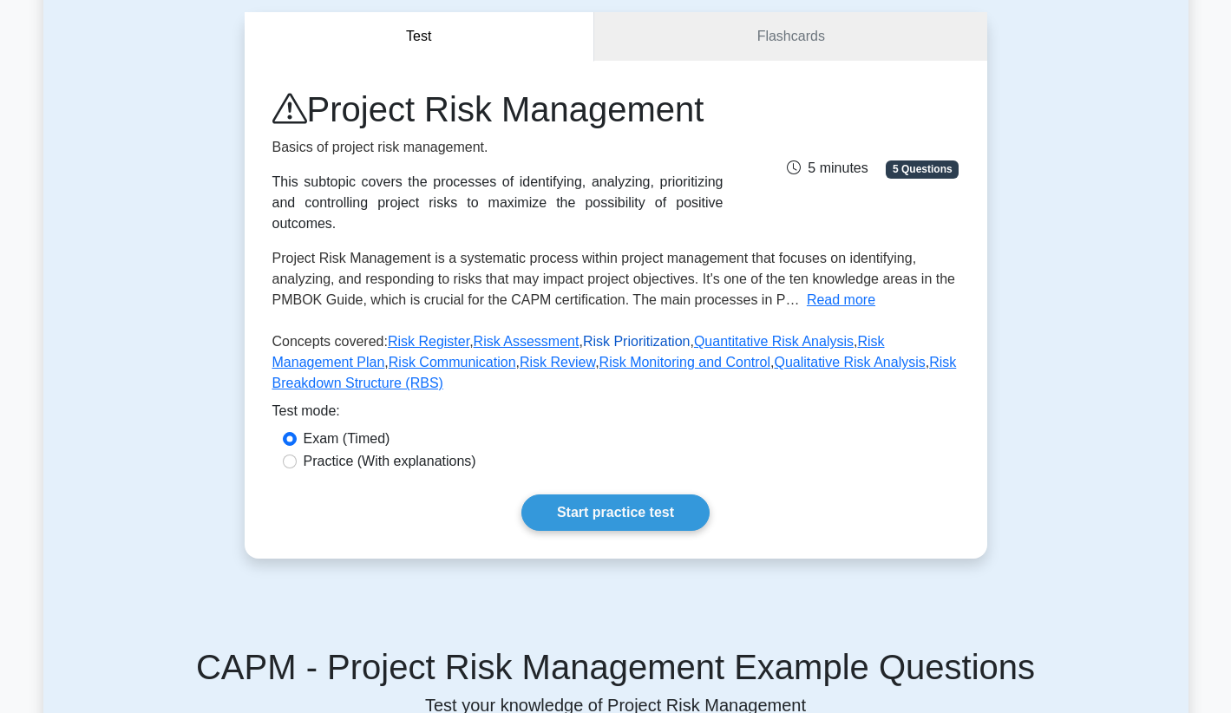
click at [673, 346] on link "Risk Prioritization" at bounding box center [637, 341] width 108 height 15
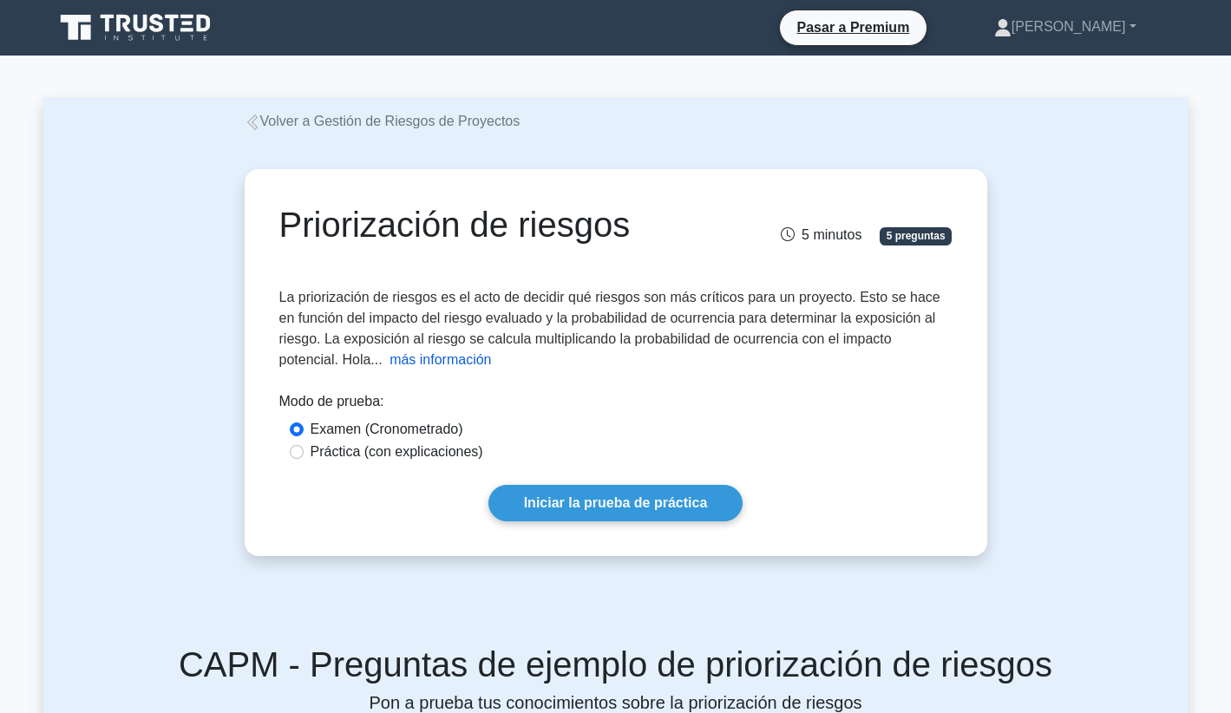
click at [421, 363] on button "más información" at bounding box center [439, 359] width 101 height 21
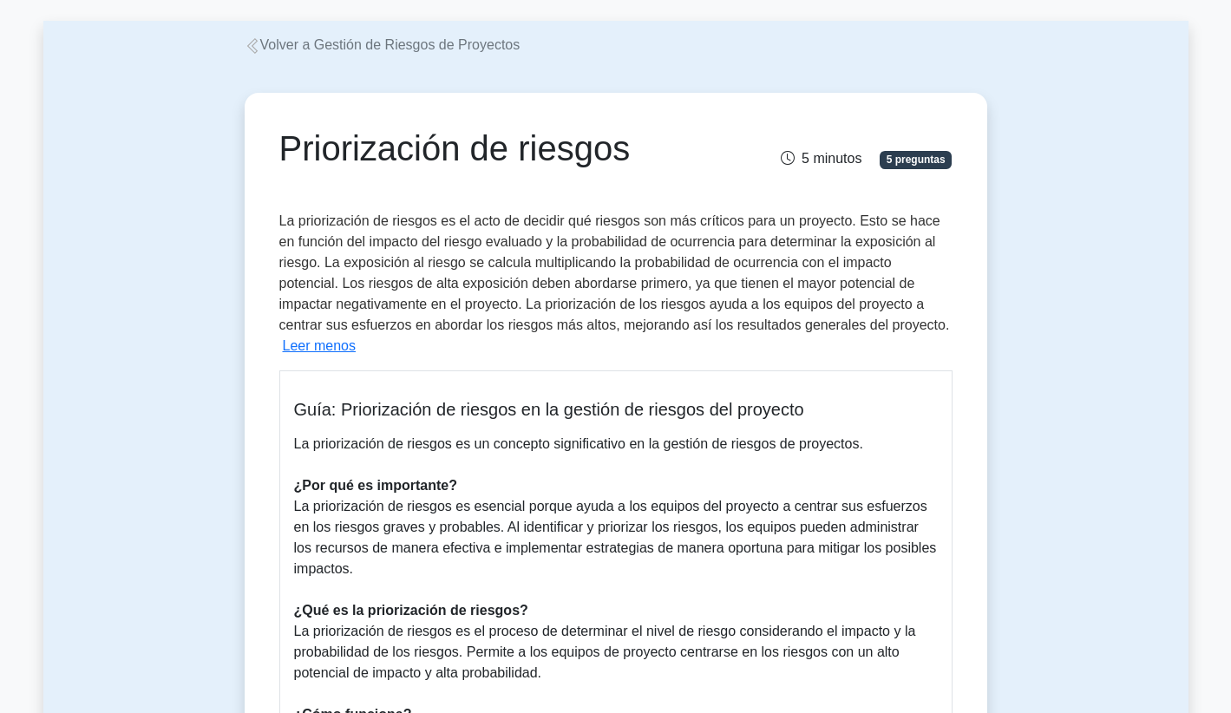
scroll to position [76, 0]
